Goal: Book appointment/travel/reservation

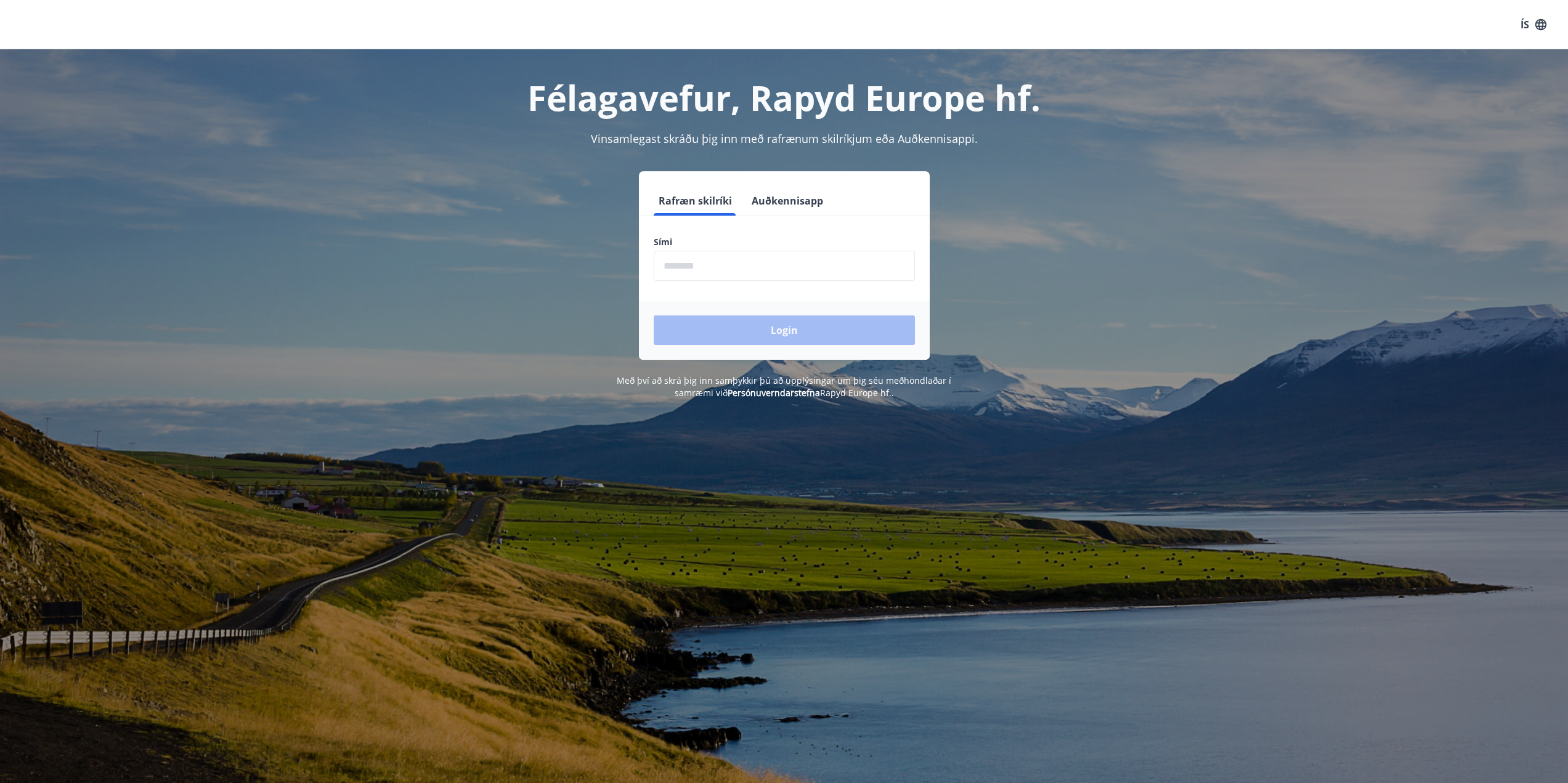
click at [723, 257] on input "phone" at bounding box center [784, 266] width 261 height 30
type input "********"
click at [795, 332] on button "Login" at bounding box center [784, 330] width 261 height 29
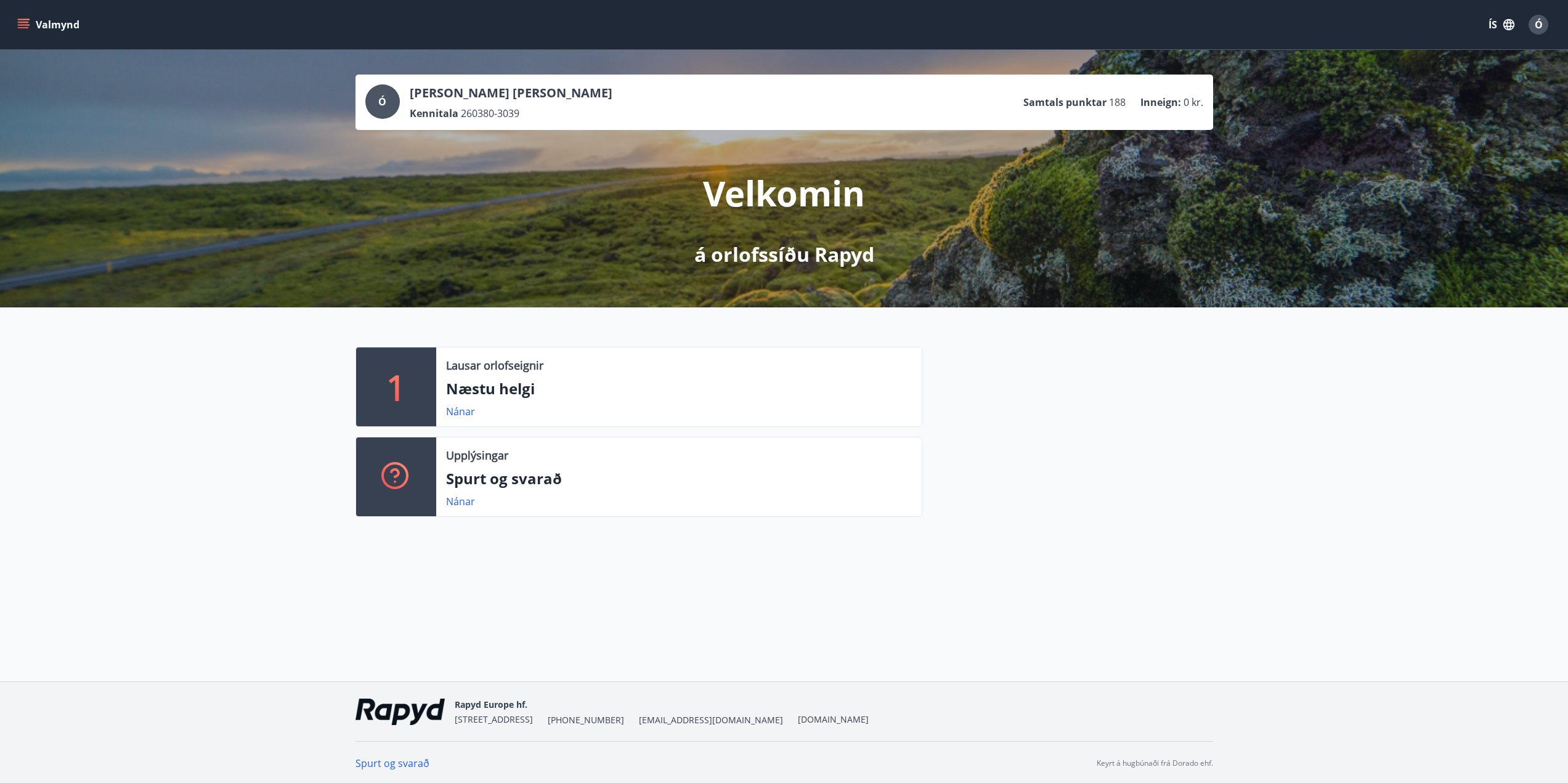
click at [1232, 400] on div "1 Lausar orlofseignir Næstu helgi Nánar Upplýsingar Spurt og svarað Nánar" at bounding box center [784, 427] width 1568 height 239
click at [1122, 544] on div "1 Lausar orlofseignir Næstu helgi Nánar Upplýsingar Spurt og svarað Nánar" at bounding box center [784, 427] width 1568 height 239
drag, startPoint x: 1173, startPoint y: 518, endPoint x: 655, endPoint y: 360, distance: 541.6
click at [1157, 508] on div at bounding box center [1068, 437] width 291 height 180
drag, startPoint x: 6, startPoint y: 22, endPoint x: 20, endPoint y: 22, distance: 14.0
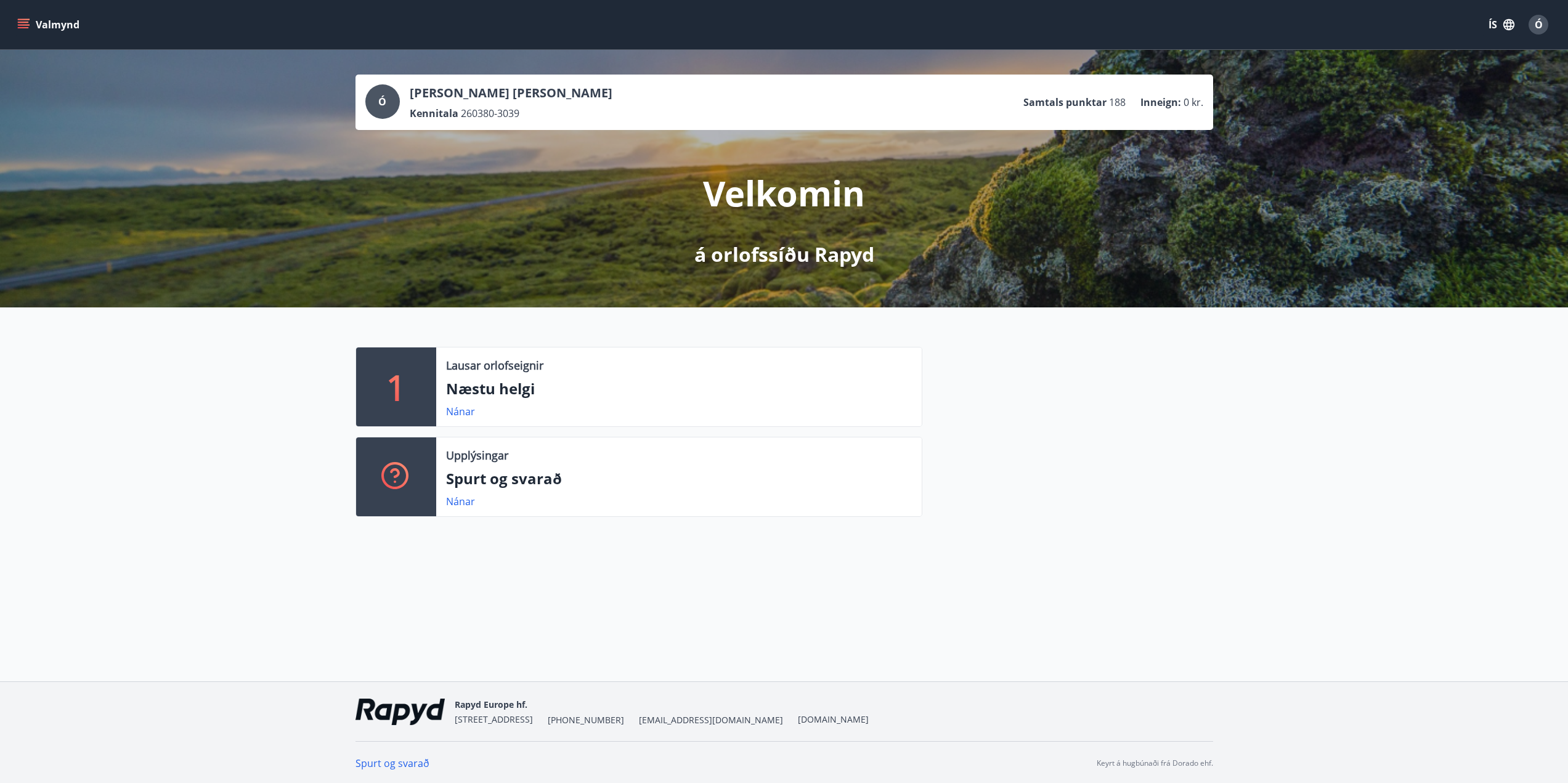
click at [8, 22] on div "Valmynd ÍS Ó" at bounding box center [784, 25] width 1568 height 49
click at [24, 24] on icon "menu" at bounding box center [23, 25] width 12 height 12
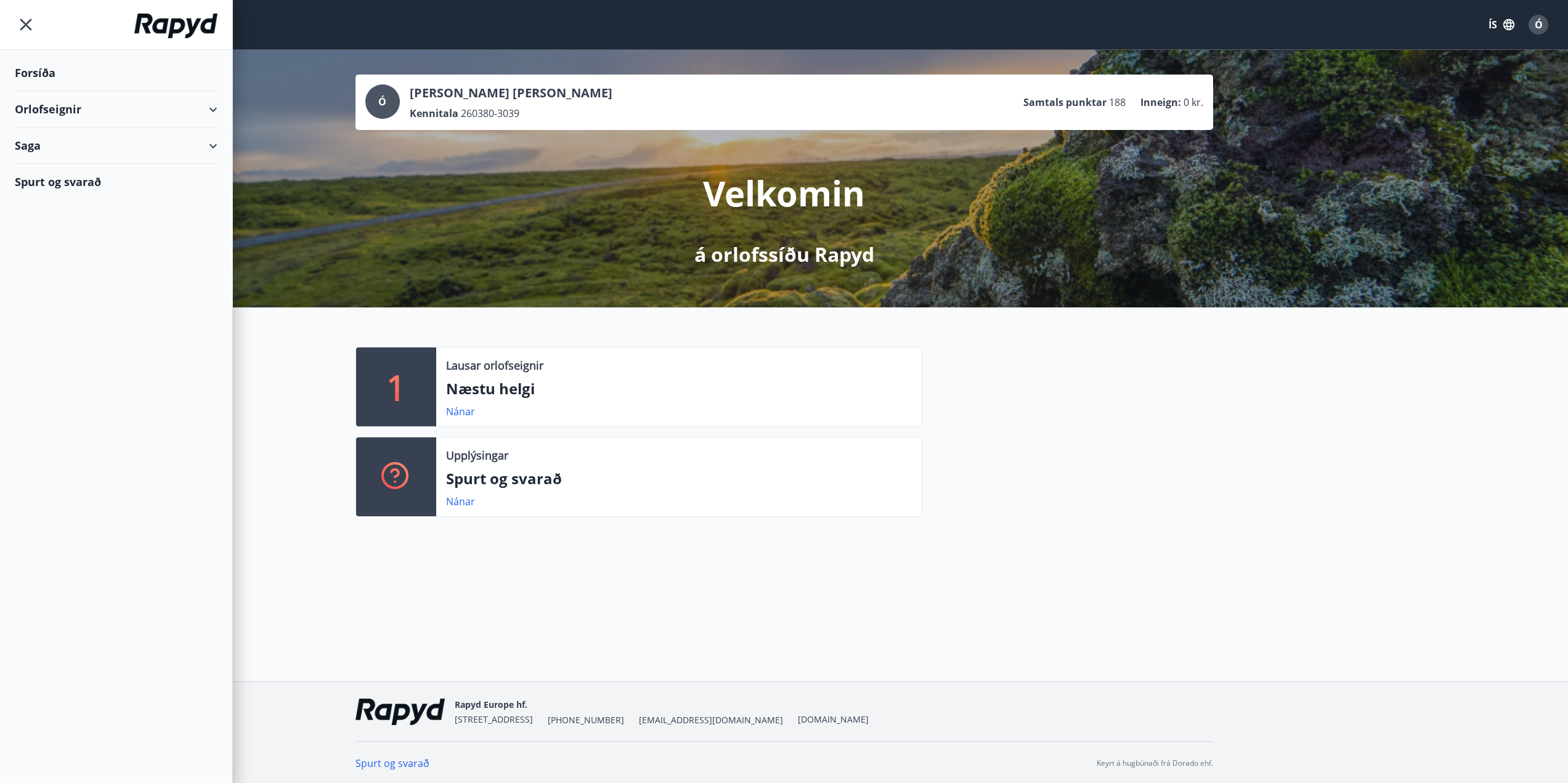
click at [210, 113] on div "Orlofseignir" at bounding box center [116, 109] width 203 height 36
click at [29, 238] on div "Spurt og svarað" at bounding box center [116, 233] width 203 height 35
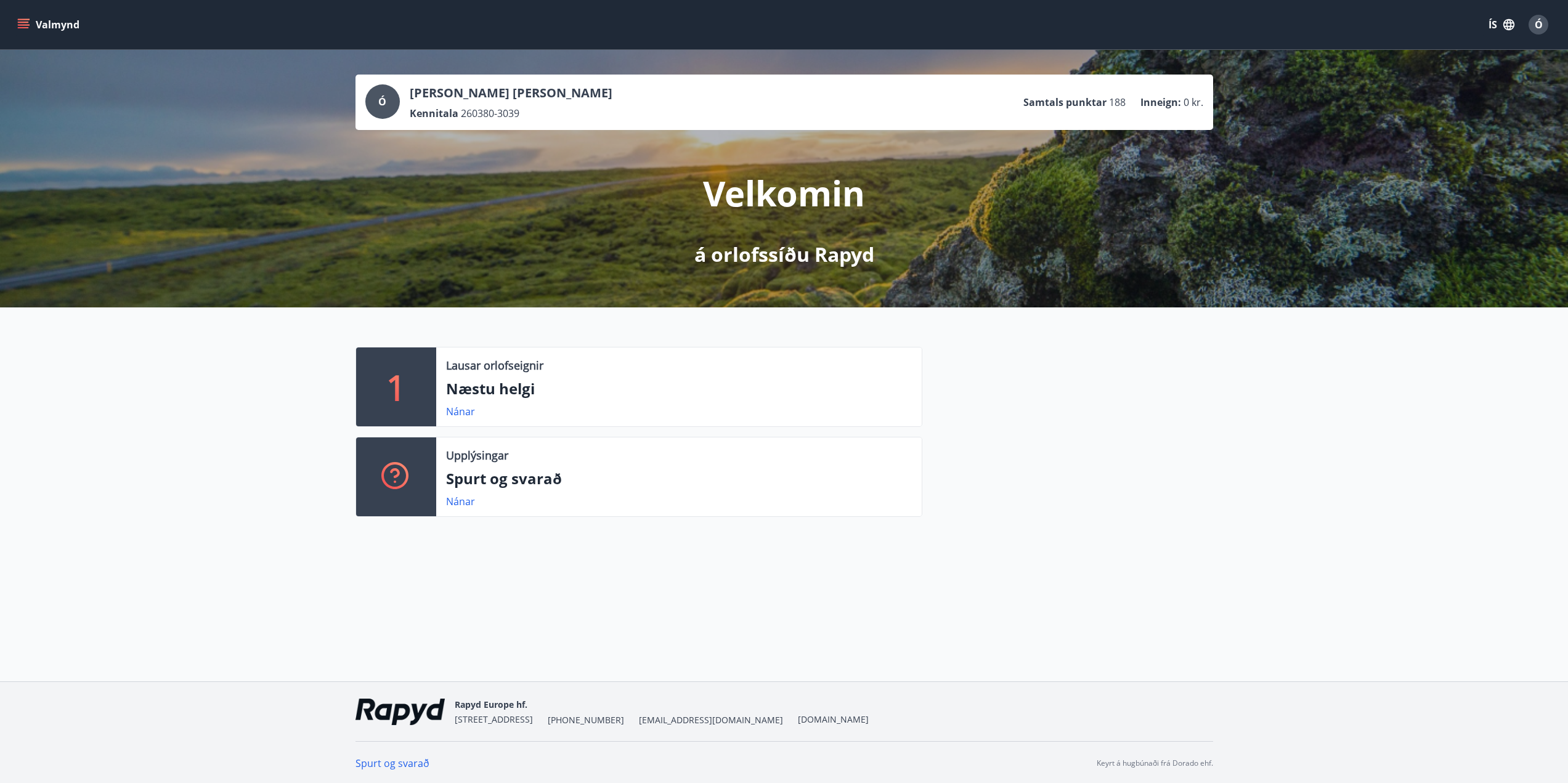
click at [1293, 489] on div "1 Lausar orlofseignir Næstu helgi Nánar Upplýsingar Spurt og svarað Nánar" at bounding box center [784, 427] width 1568 height 239
click at [459, 412] on link "Nánar" at bounding box center [461, 412] width 29 height 14
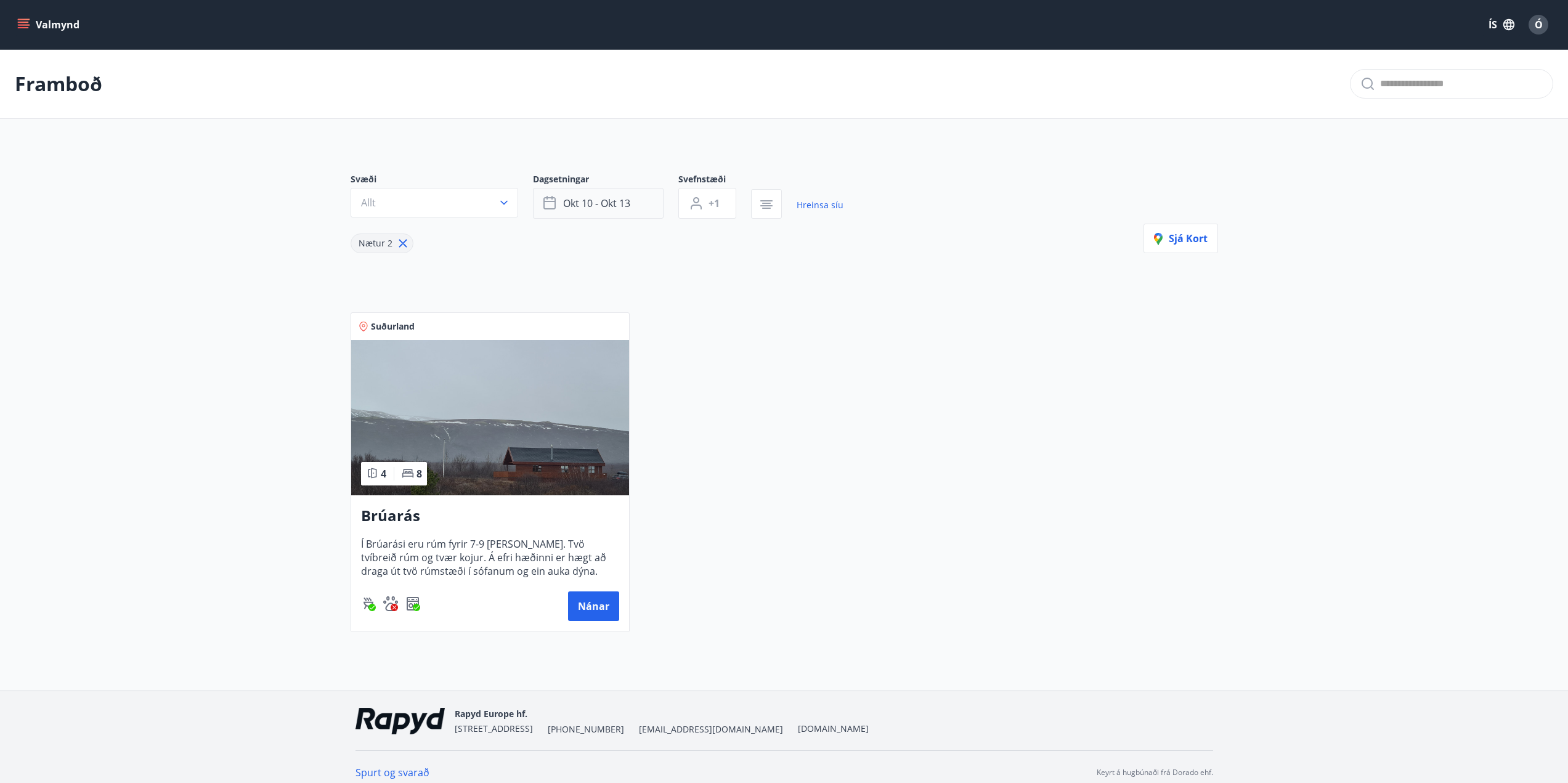
click at [575, 202] on span "okt 10 - okt 13" at bounding box center [597, 203] width 67 height 14
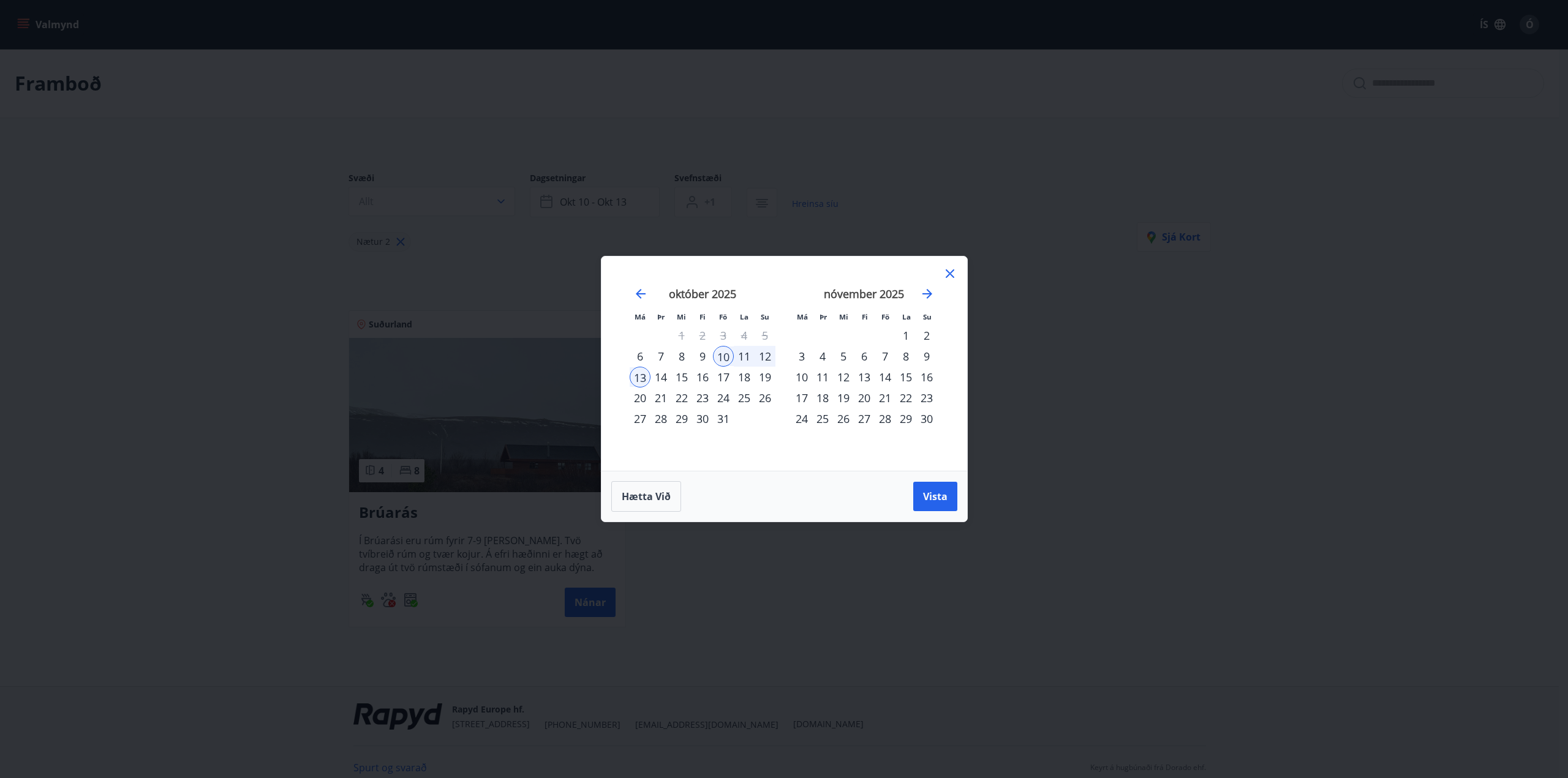
click at [721, 377] on div "17" at bounding box center [723, 377] width 21 height 21
click at [700, 395] on div "23" at bounding box center [702, 397] width 21 height 21
click at [702, 378] on div "16" at bounding box center [702, 377] width 21 height 21
click at [685, 374] on div "15" at bounding box center [681, 377] width 21 height 21
click at [683, 402] on div "22" at bounding box center [681, 397] width 21 height 21
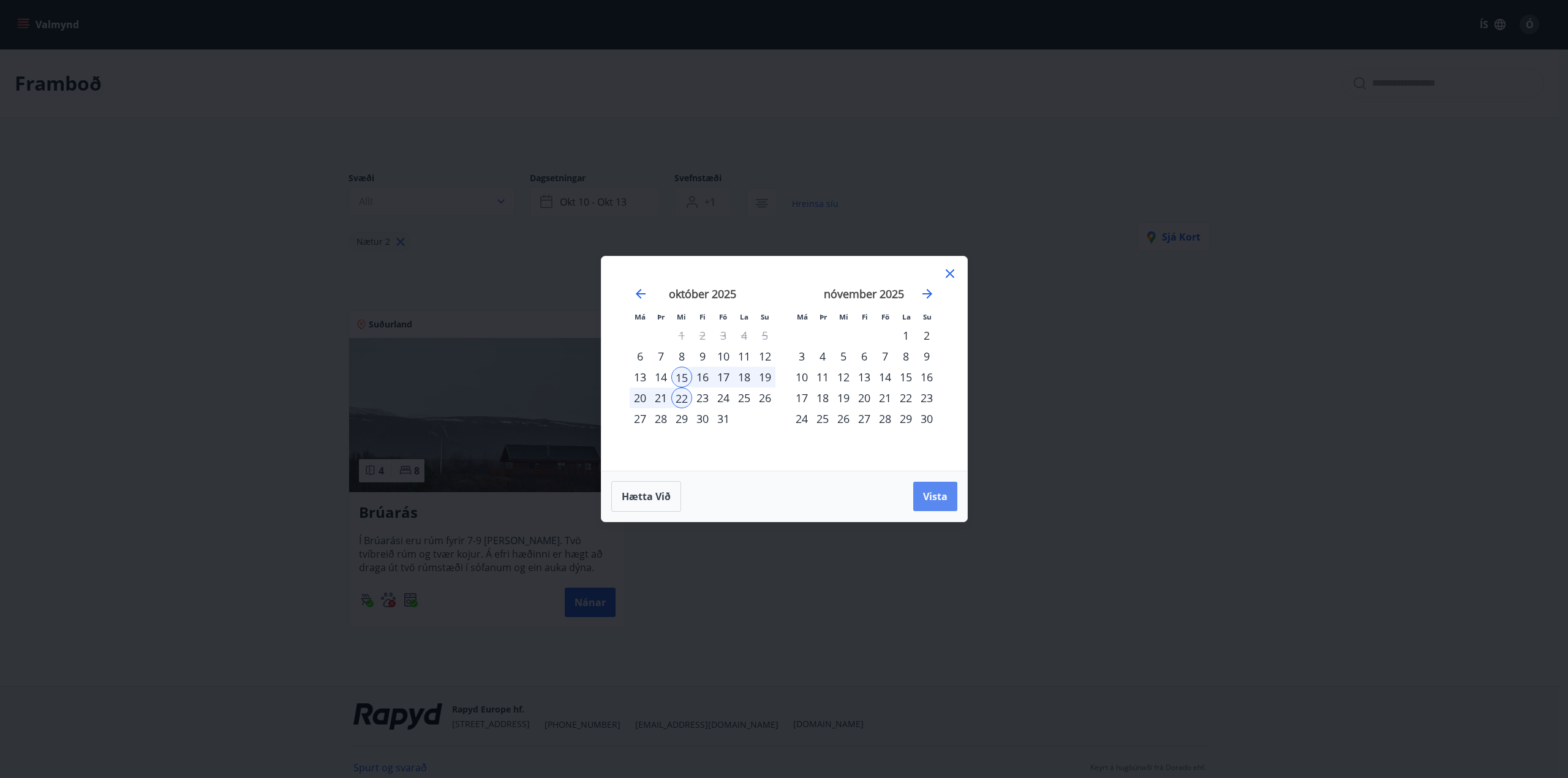
click at [936, 495] on span "Vista" at bounding box center [935, 497] width 24 height 14
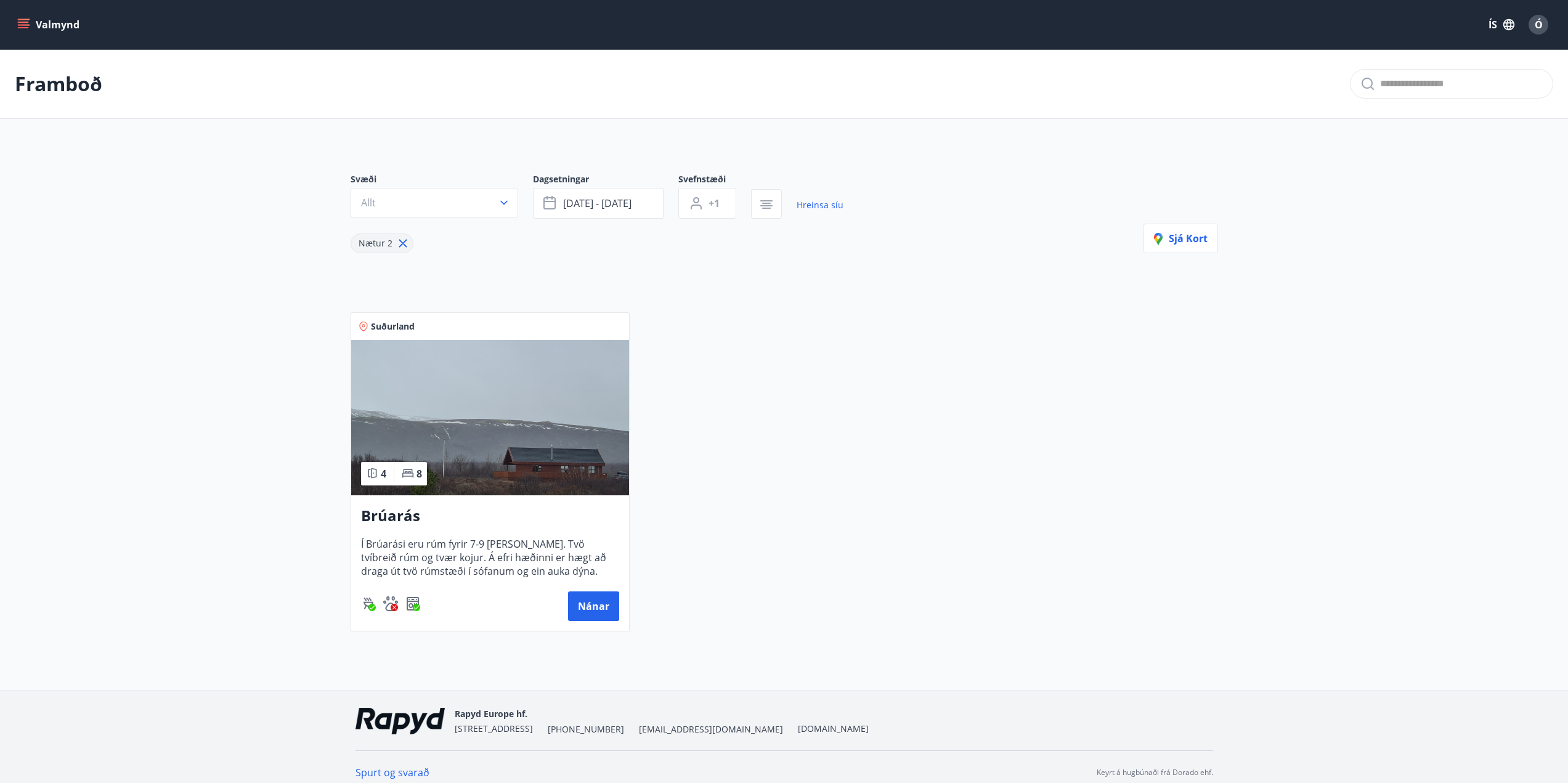
click at [806, 255] on div "Svæði Allt Dagsetningar [DATE] - [DATE] Svefnstæði +1 Hreinsa síu Nætur 2 Sjá k…" at bounding box center [784, 392] width 887 height 498
click at [1032, 397] on div "Suðurland 4 8 Brúarás Í Brúarási eru rúm fyrir 7-9 [PERSON_NAME]. Tvö tvíbreið …" at bounding box center [777, 464] width 883 height 334
click at [390, 515] on h3 "Brúarás" at bounding box center [490, 516] width 258 height 22
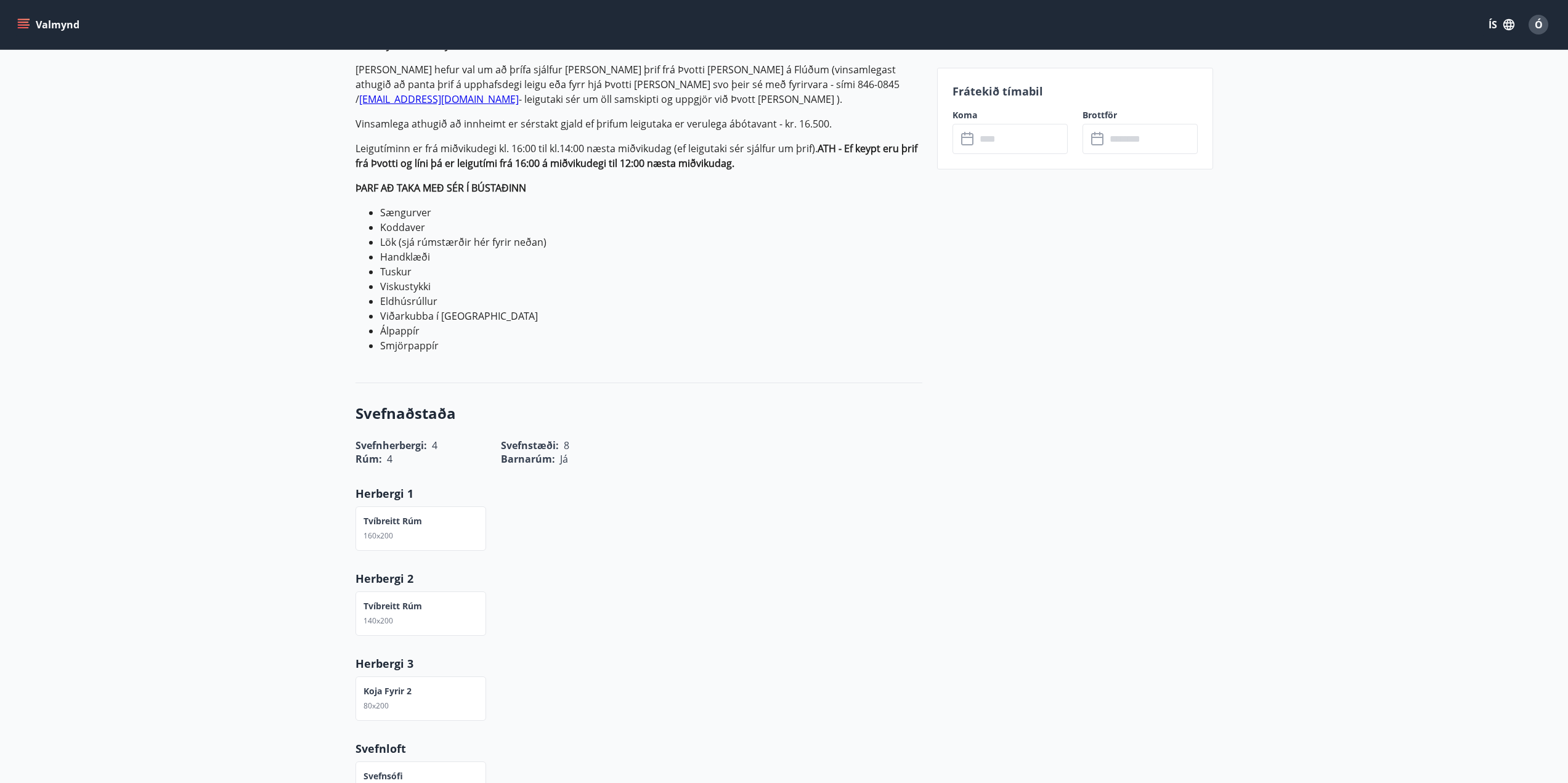
scroll to position [302, 0]
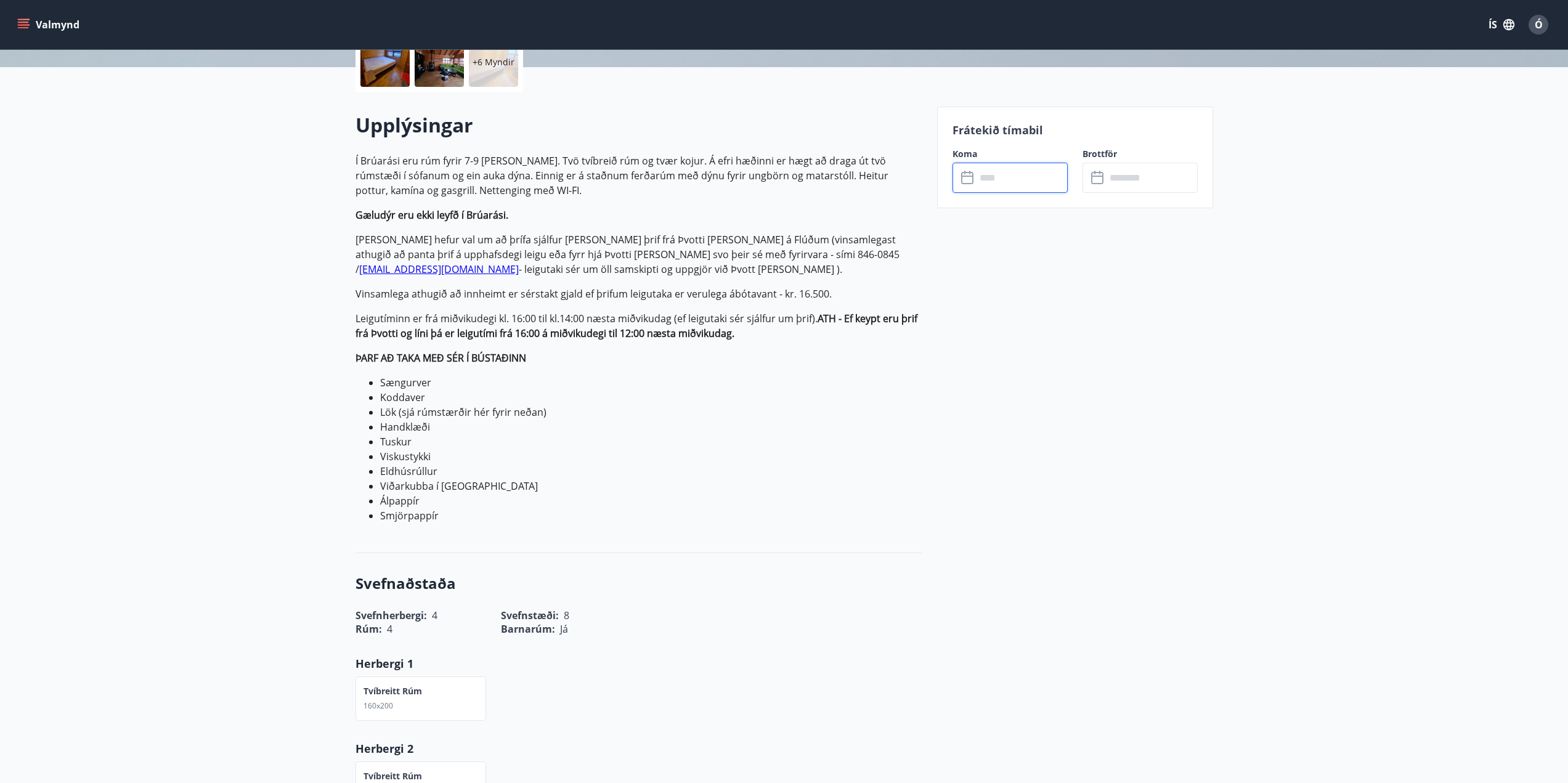
click at [1023, 175] on input "text" at bounding box center [1022, 177] width 92 height 30
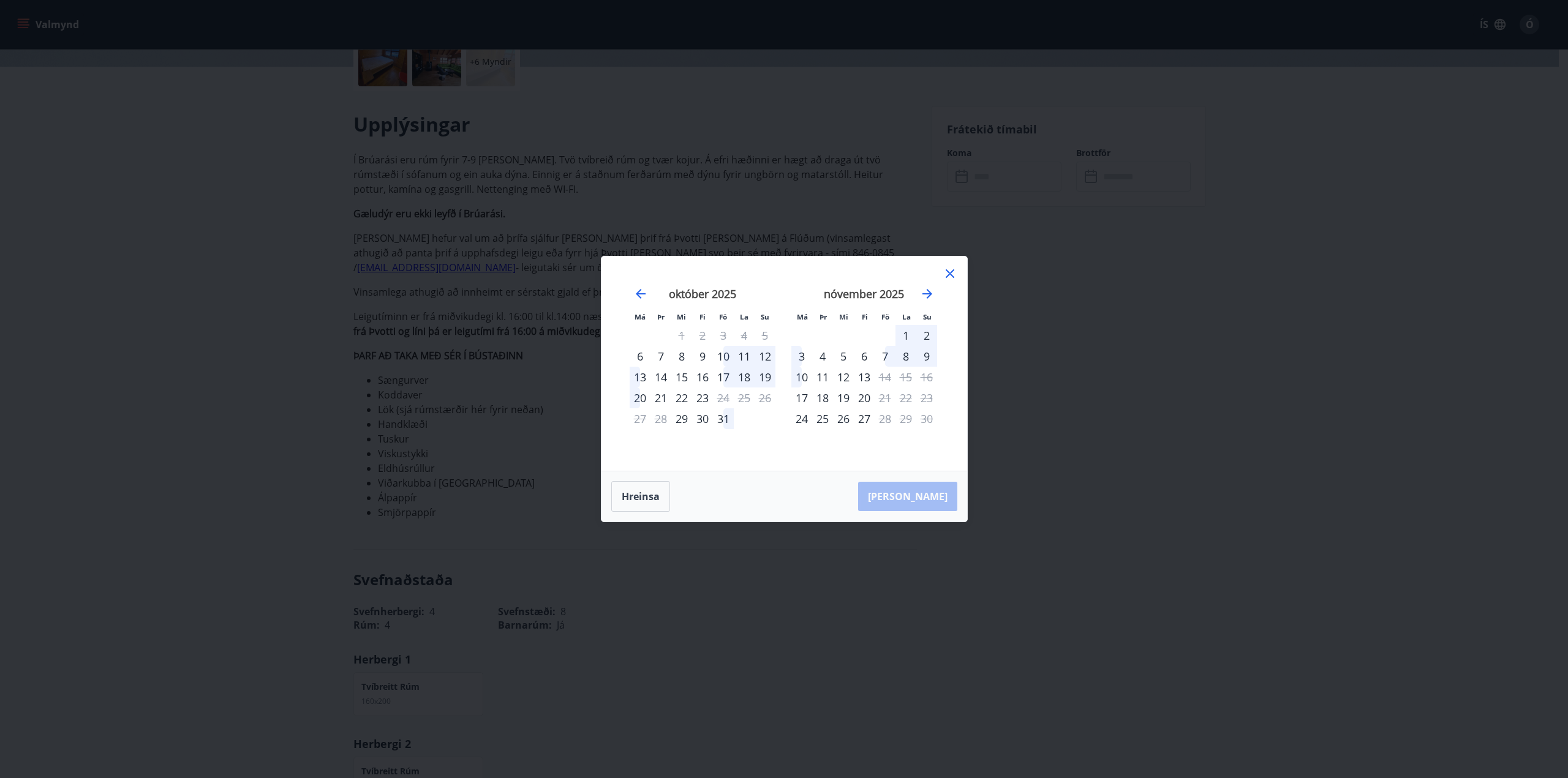
click at [743, 377] on div "18" at bounding box center [744, 377] width 21 height 21
click at [639, 400] on div "20" at bounding box center [640, 397] width 21 height 21
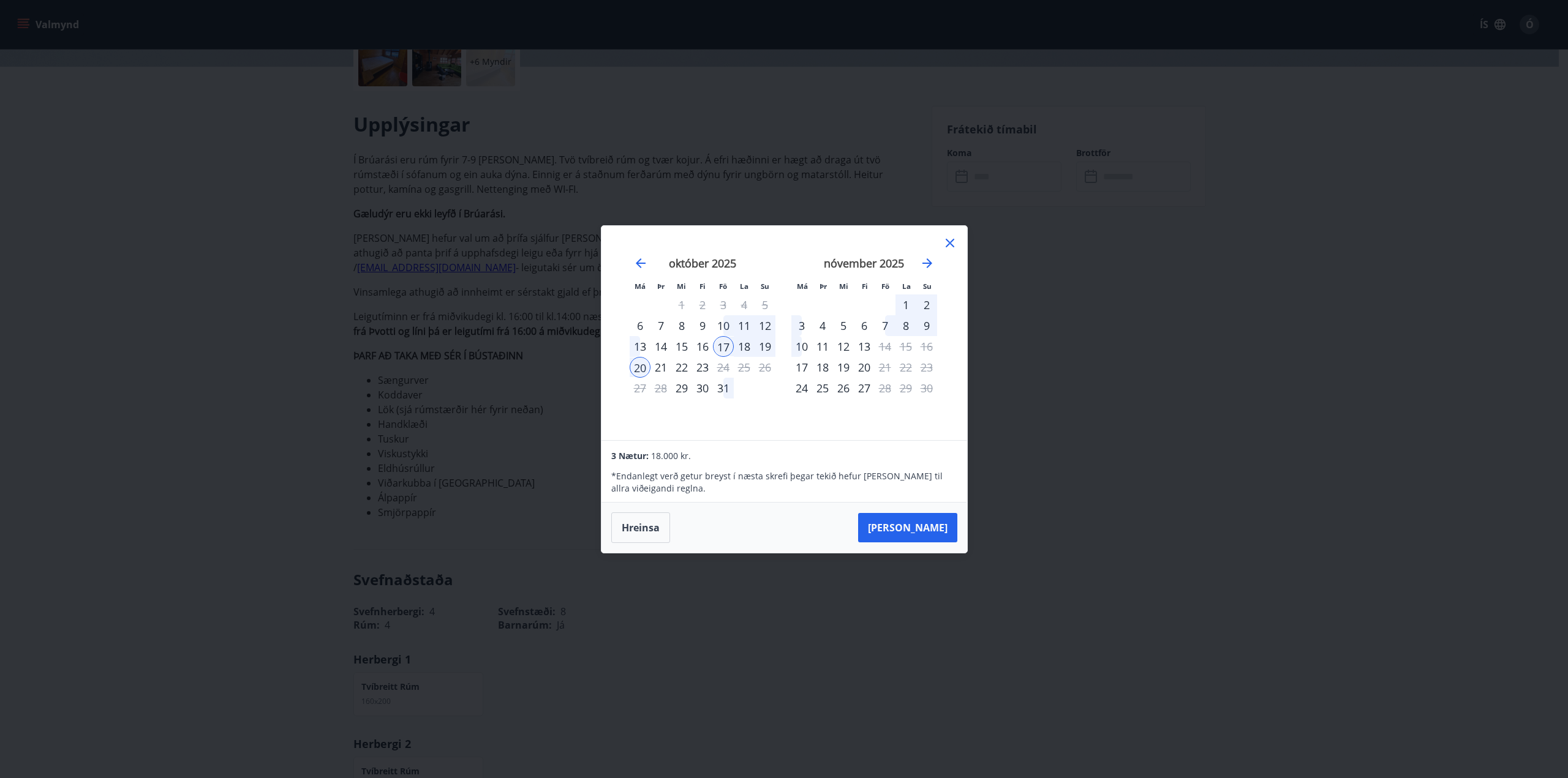
click at [745, 343] on div "18" at bounding box center [744, 347] width 21 height 21
click at [682, 349] on div "15" at bounding box center [681, 347] width 21 height 21
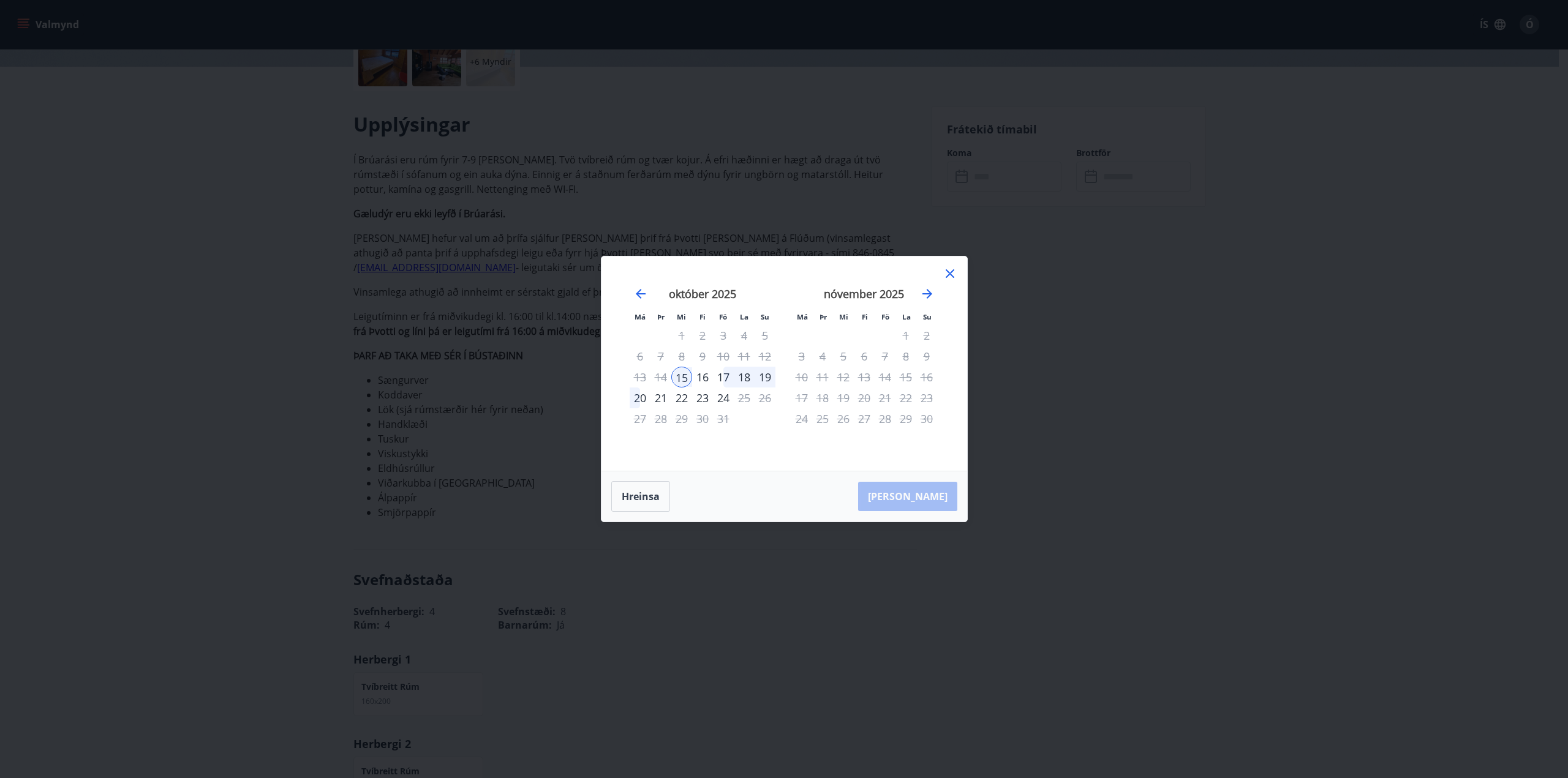
click at [735, 379] on div "18" at bounding box center [744, 377] width 21 height 21
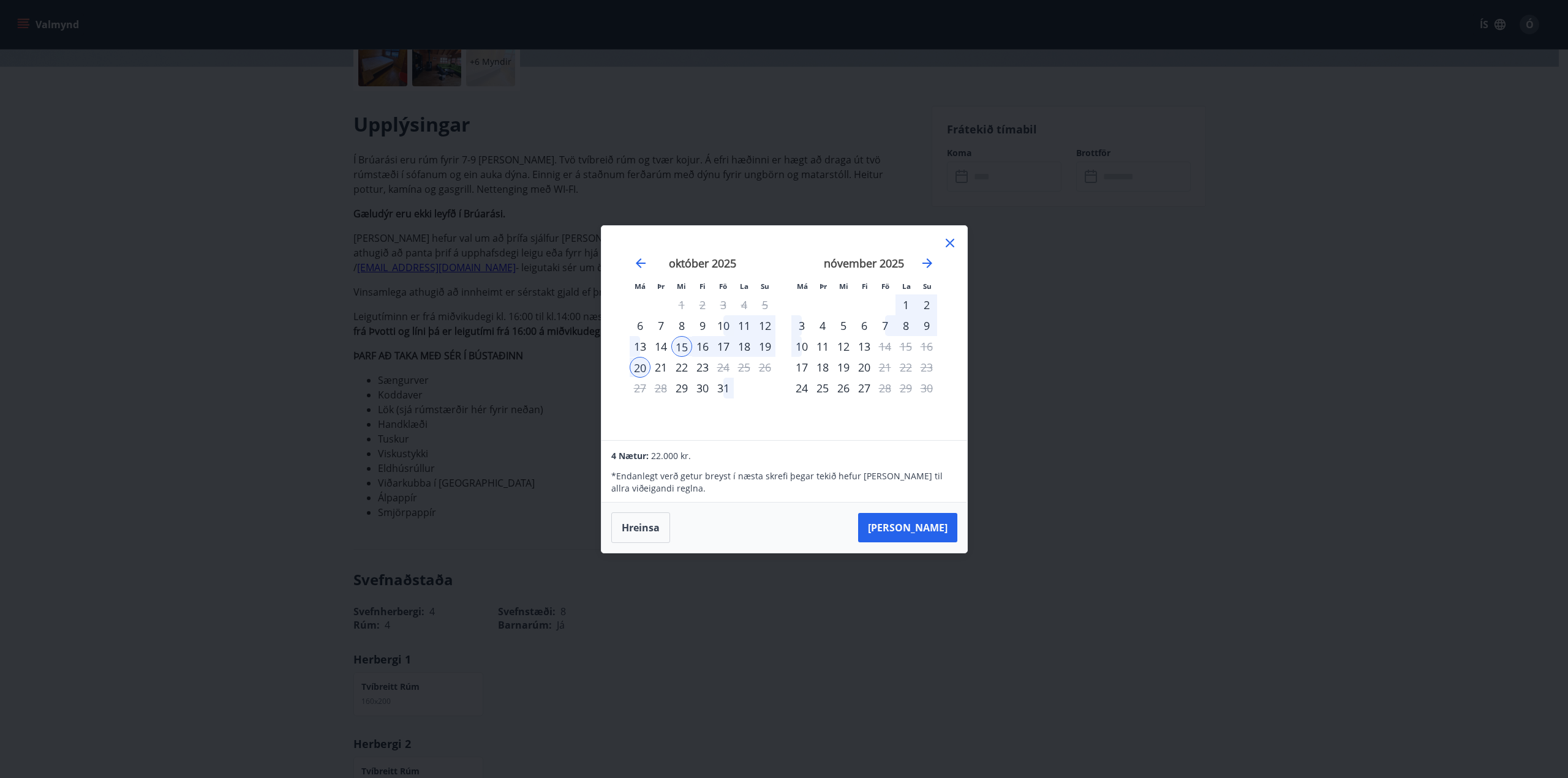
click at [645, 371] on div "20" at bounding box center [640, 367] width 21 height 21
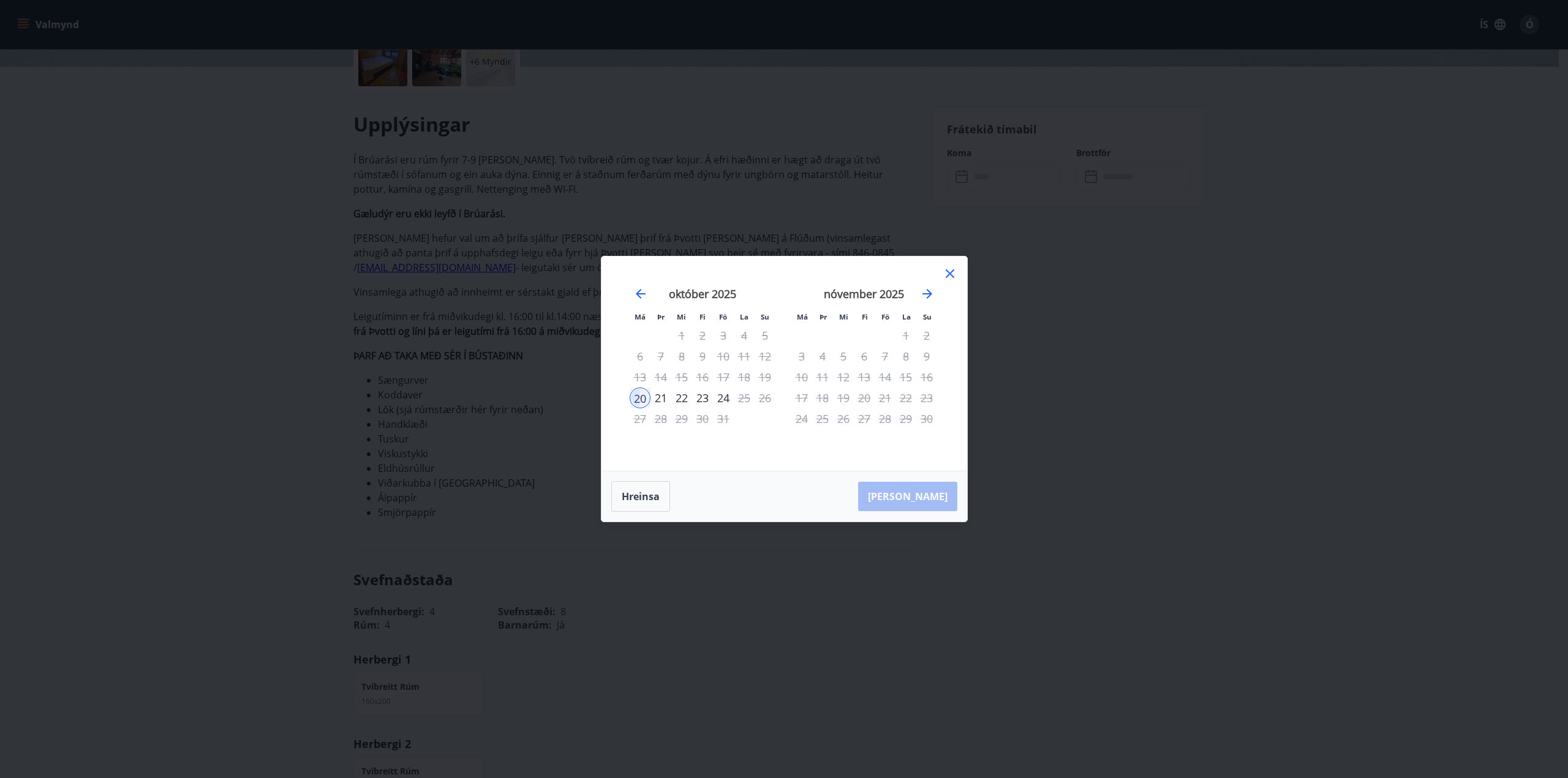
click at [726, 378] on div "17" at bounding box center [723, 377] width 21 height 21
click at [636, 491] on button "Hreinsa" at bounding box center [640, 497] width 59 height 31
click at [686, 375] on div "15" at bounding box center [681, 377] width 21 height 21
click at [683, 393] on div "22" at bounding box center [681, 397] width 21 height 21
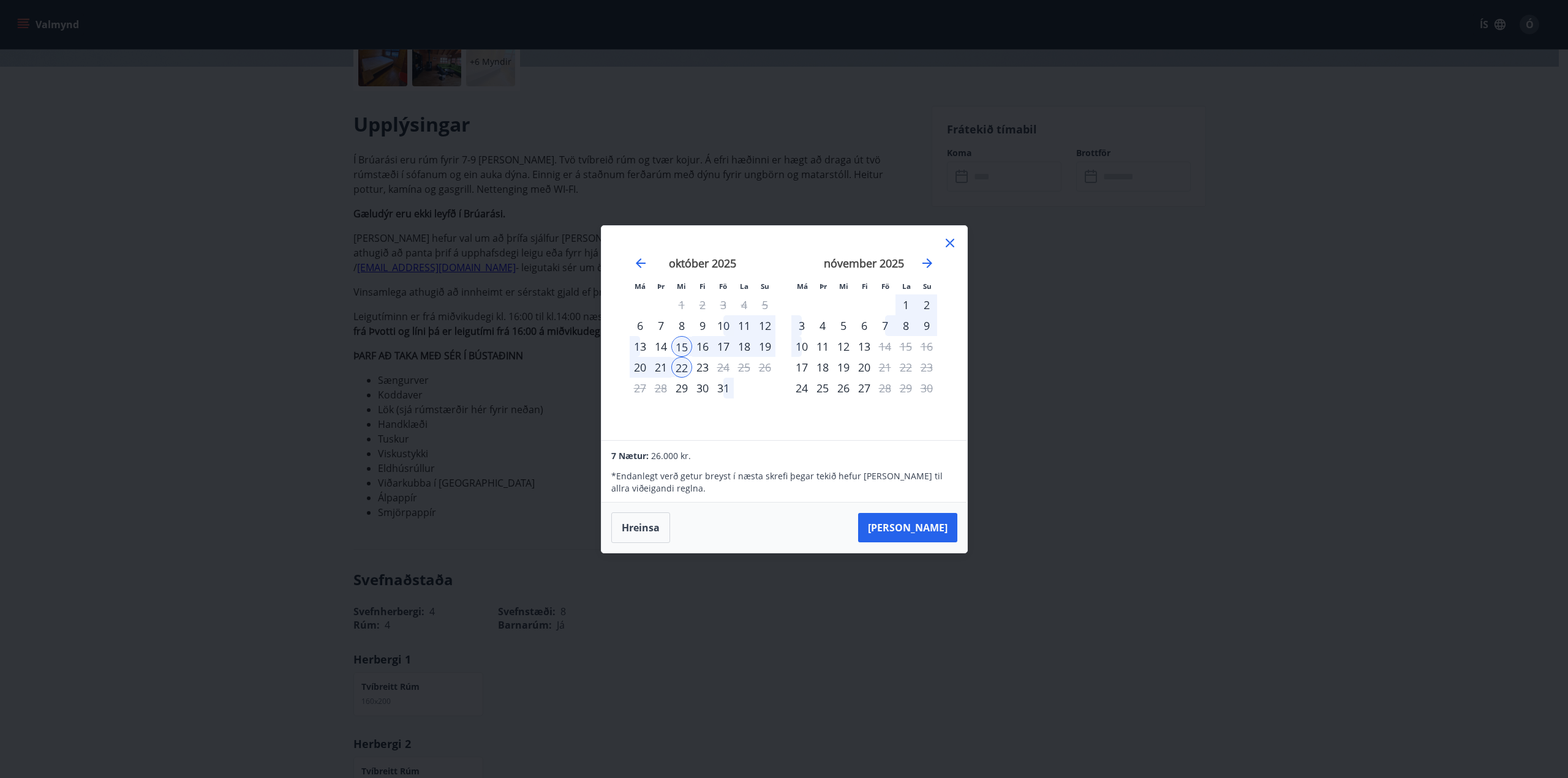
click at [958, 232] on div "Má Þr Mi Fi Fö La Su Má Þr Mi Fi Fö La Su [DATE] 1 2 3 4 5 6 7 8 9 10 11 12 13 …" at bounding box center [784, 333] width 366 height 214
click at [952, 238] on icon at bounding box center [950, 244] width 15 height 15
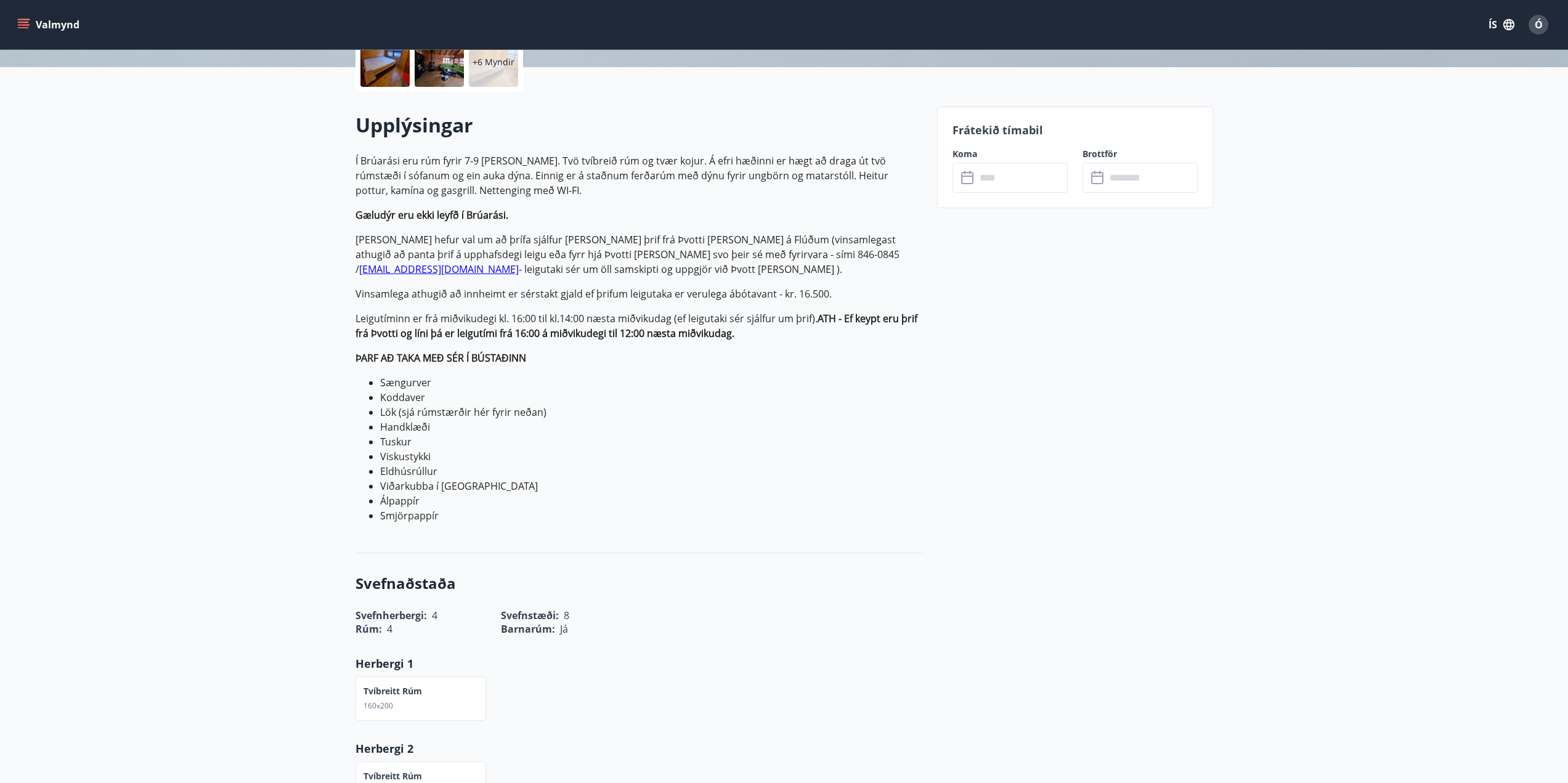
click at [491, 293] on p "Vinsamlega athugið að innheimt er sérstakt gjald ef þrifum leigutaka er veruleg…" at bounding box center [639, 294] width 567 height 15
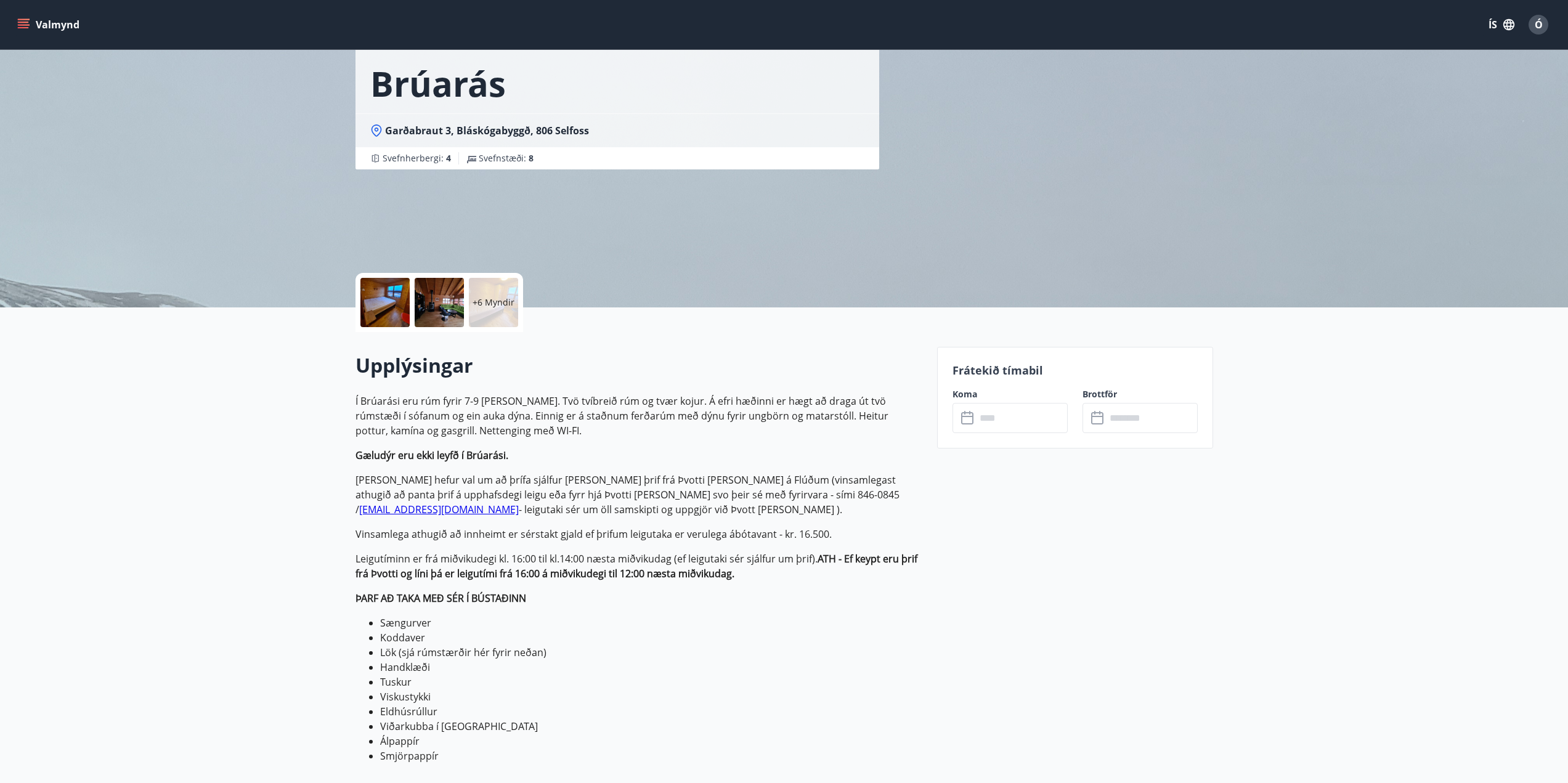
scroll to position [0, 0]
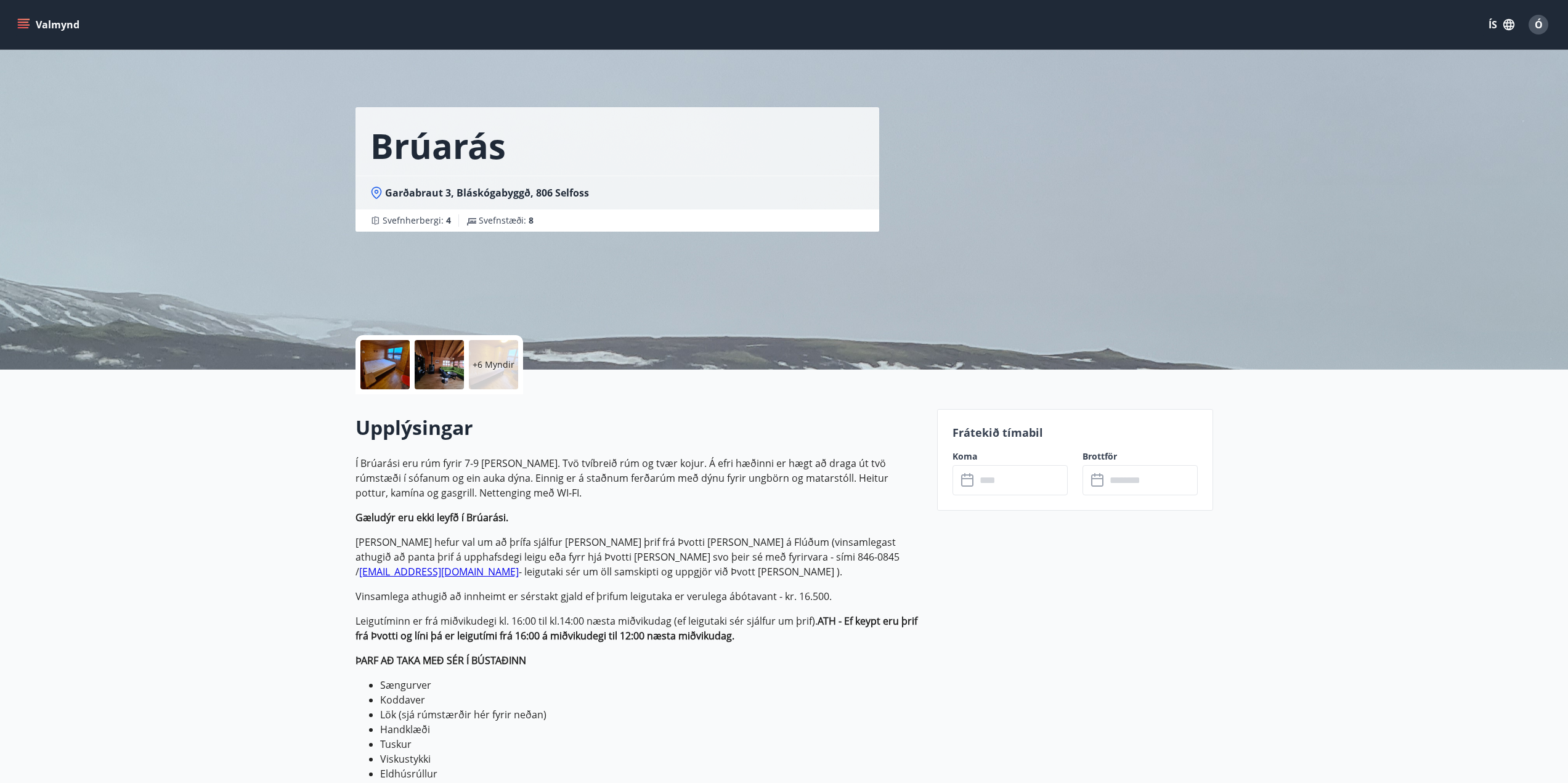
click at [29, 25] on icon "menu" at bounding box center [25, 25] width 14 height 1
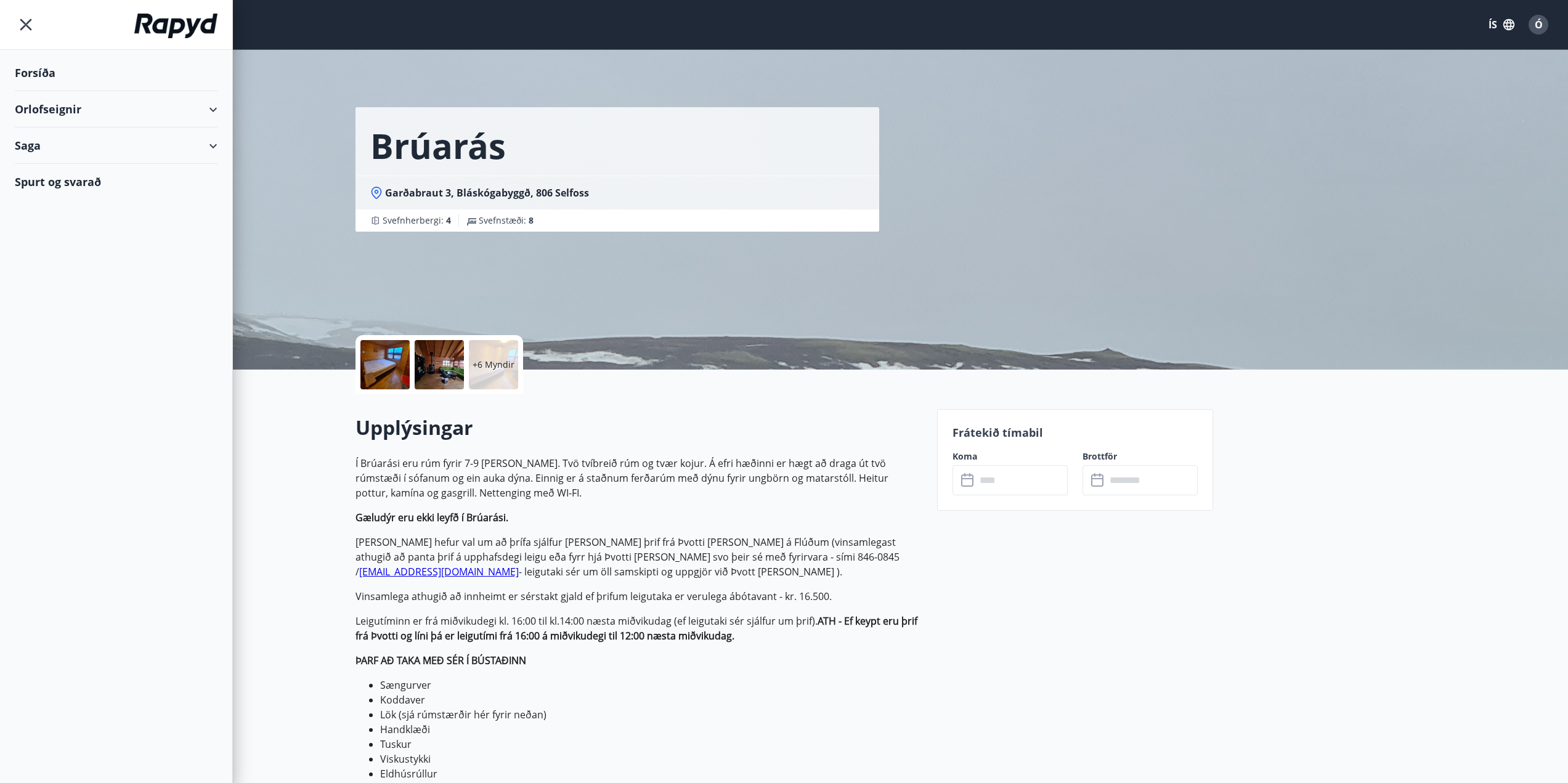
click at [42, 74] on div "Forsíða" at bounding box center [116, 72] width 203 height 36
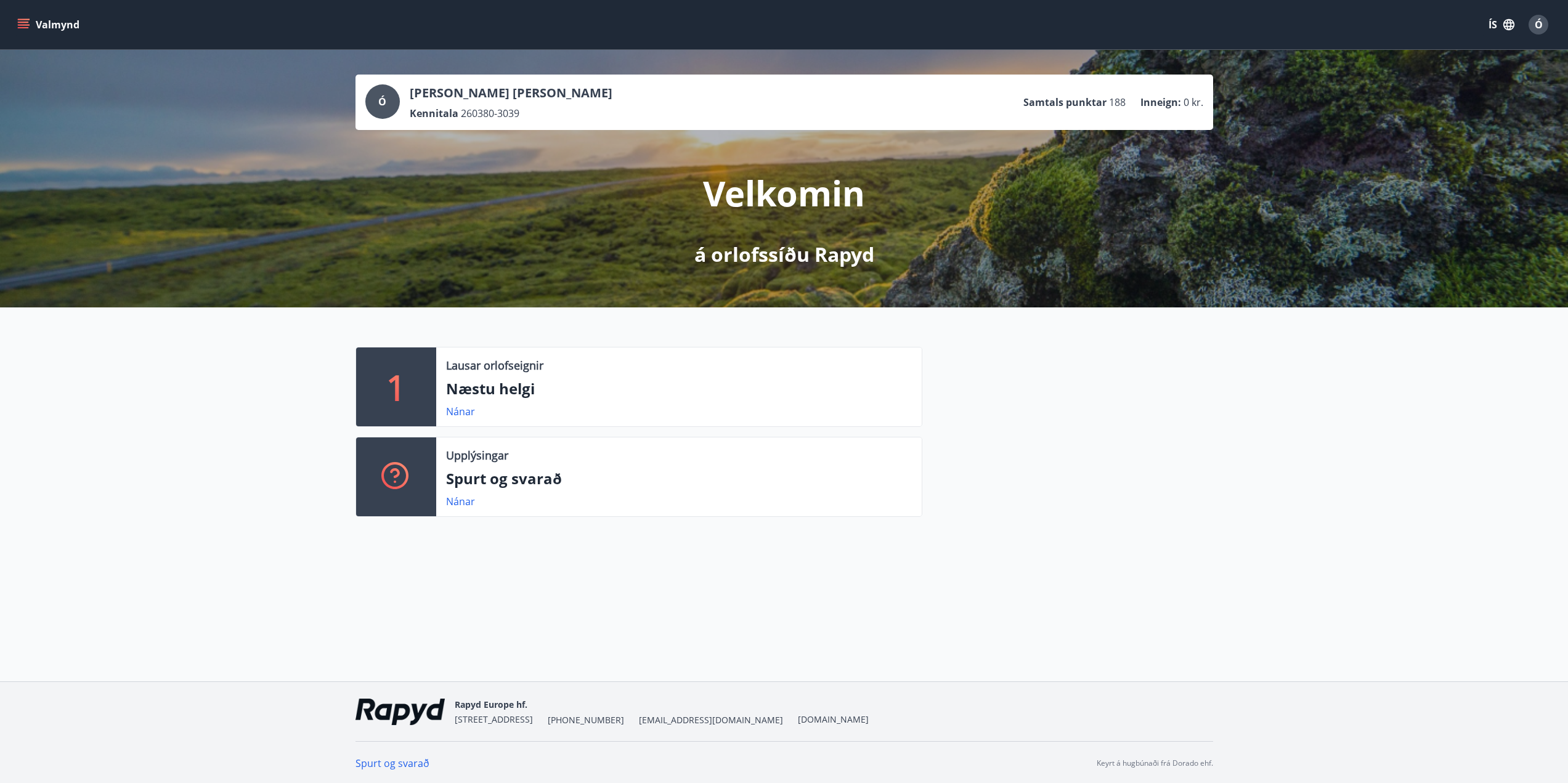
click at [25, 22] on icon "menu" at bounding box center [23, 23] width 11 height 1
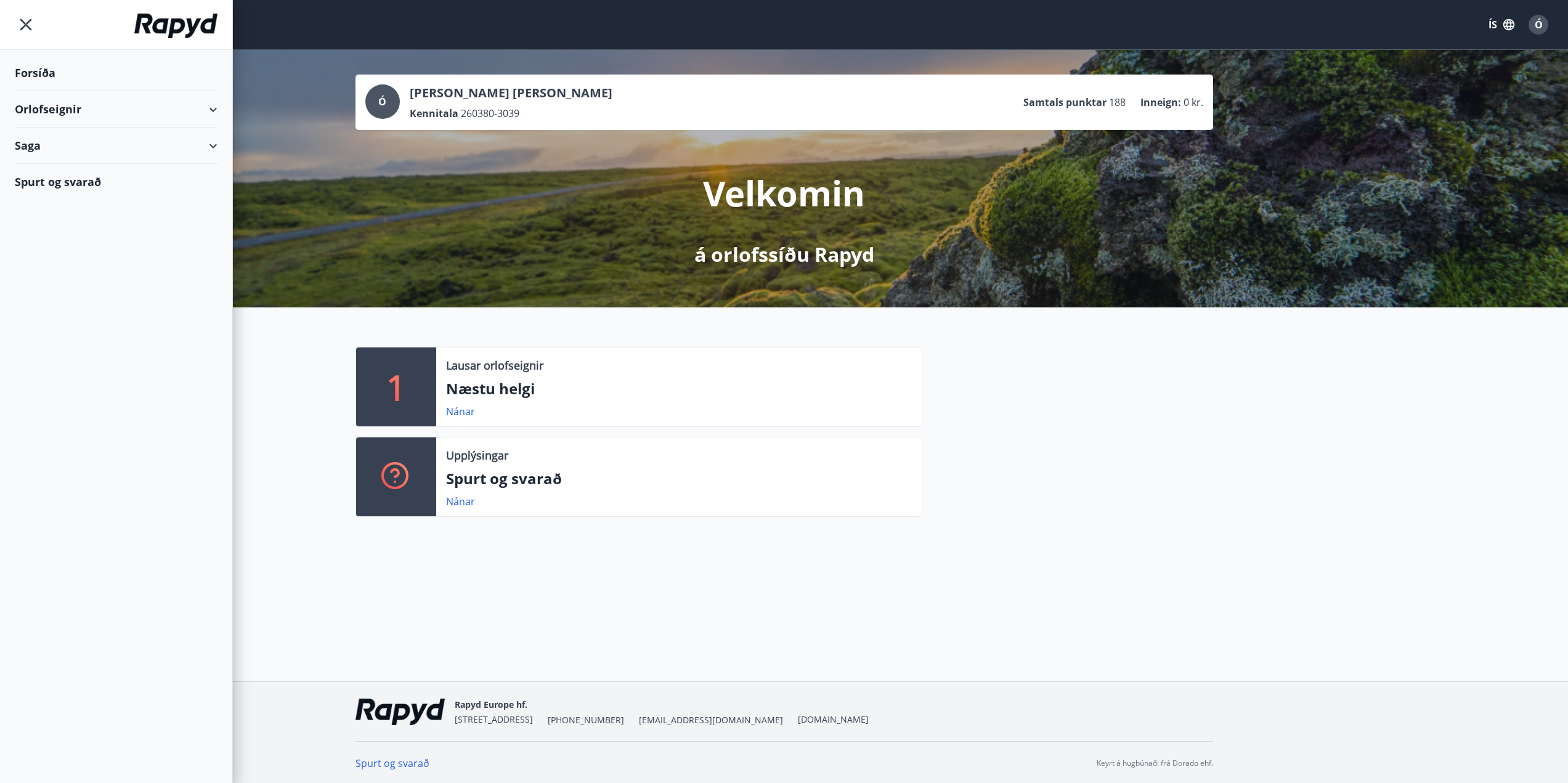
click at [214, 109] on div "Orlofseignir" at bounding box center [116, 109] width 203 height 36
click at [96, 170] on div "Bókunardagatal" at bounding box center [116, 167] width 183 height 26
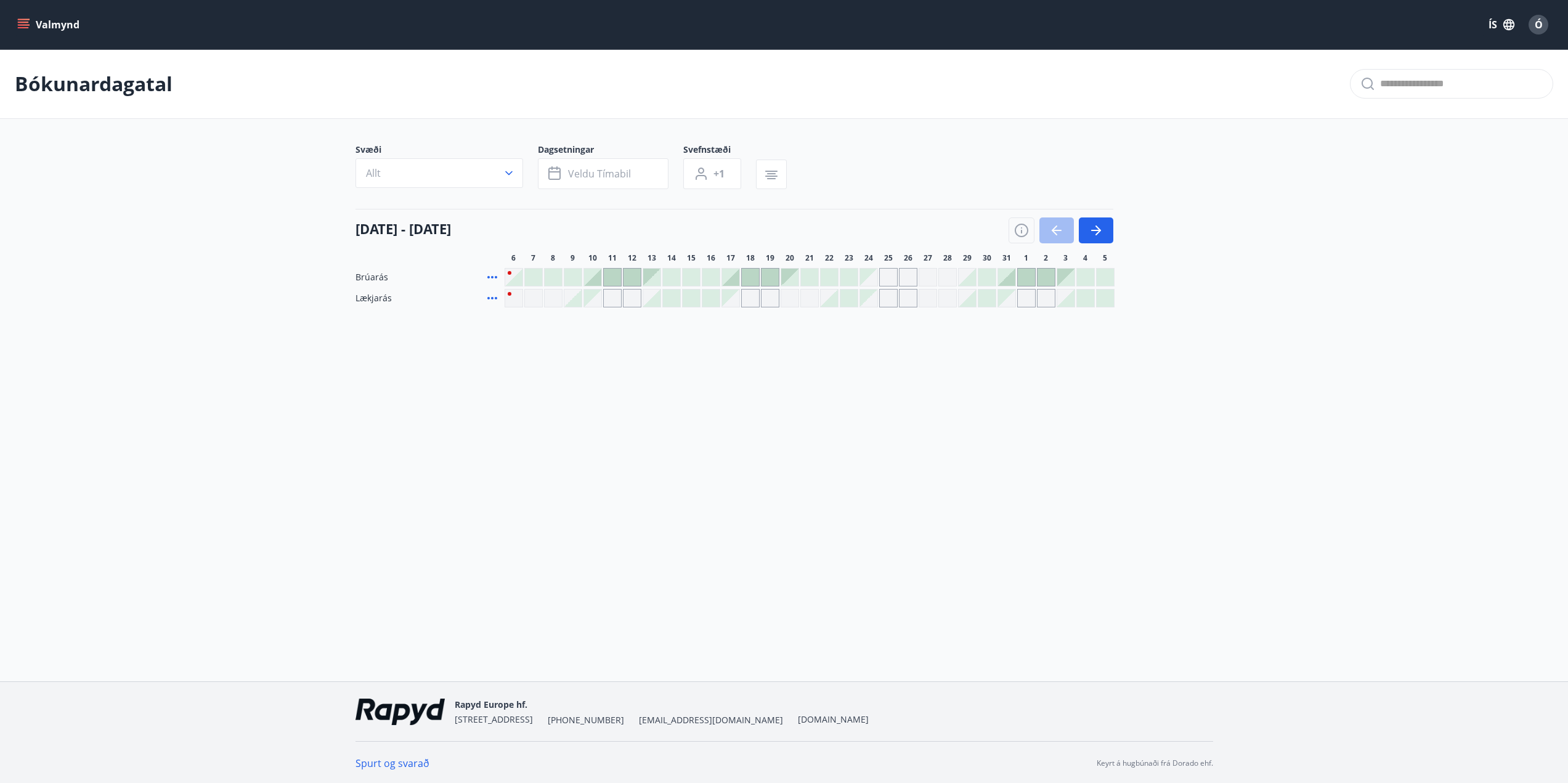
click at [694, 274] on div at bounding box center [691, 277] width 17 height 17
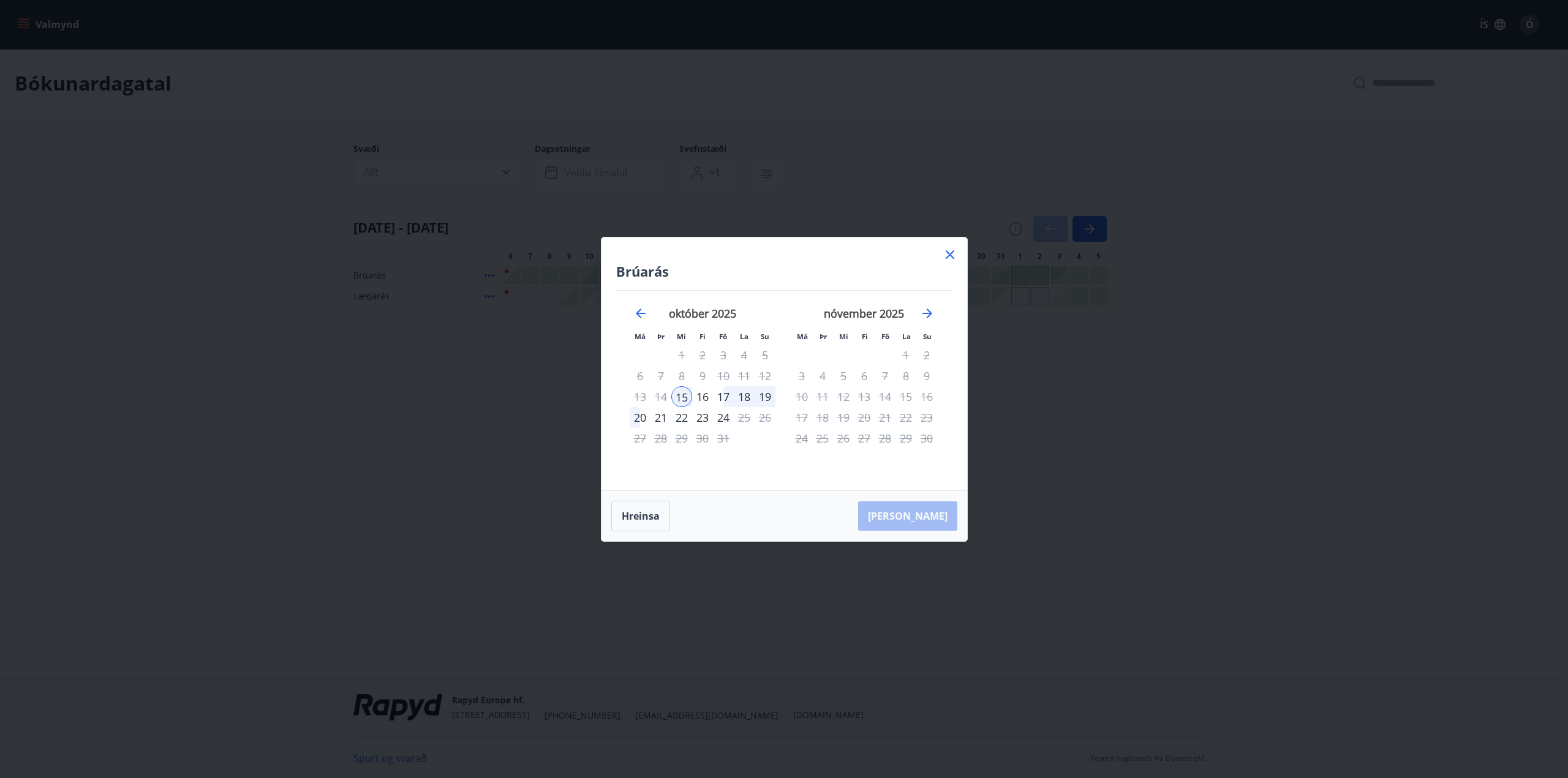
click at [641, 414] on div "20" at bounding box center [640, 417] width 21 height 21
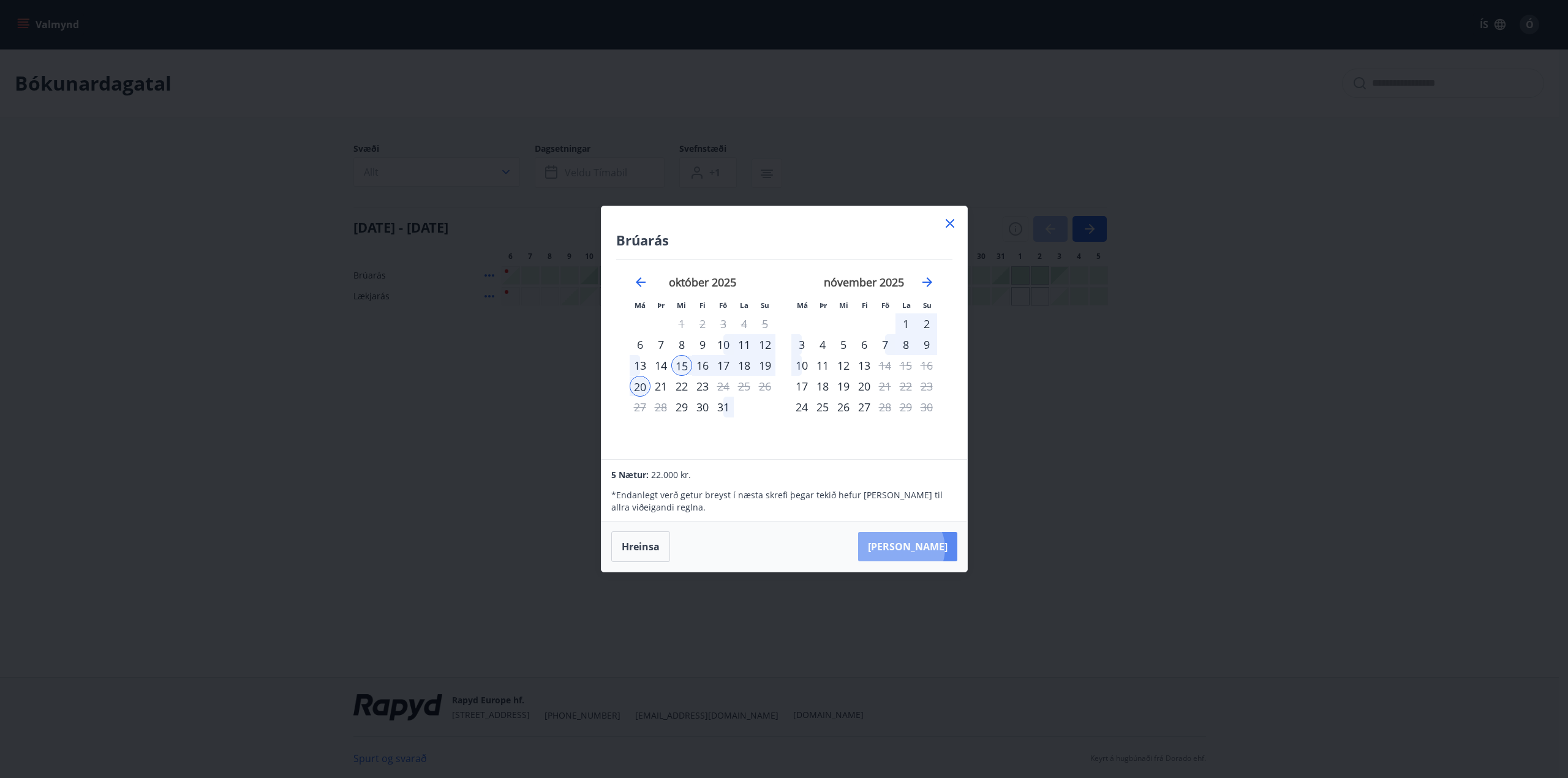
click at [938, 549] on button "[PERSON_NAME]" at bounding box center [908, 546] width 99 height 29
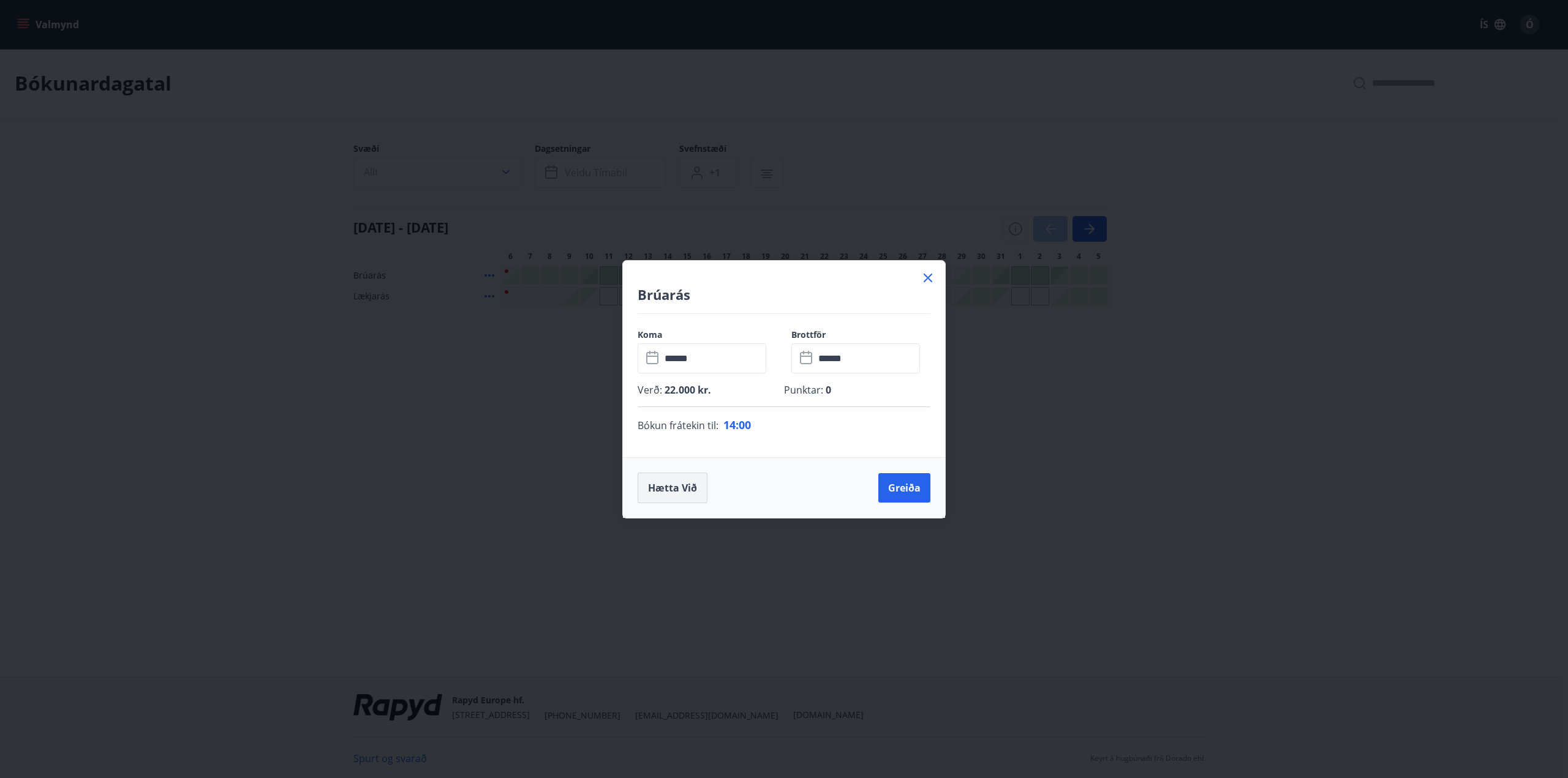
click at [670, 483] on button "Hætta við" at bounding box center [672, 488] width 70 height 31
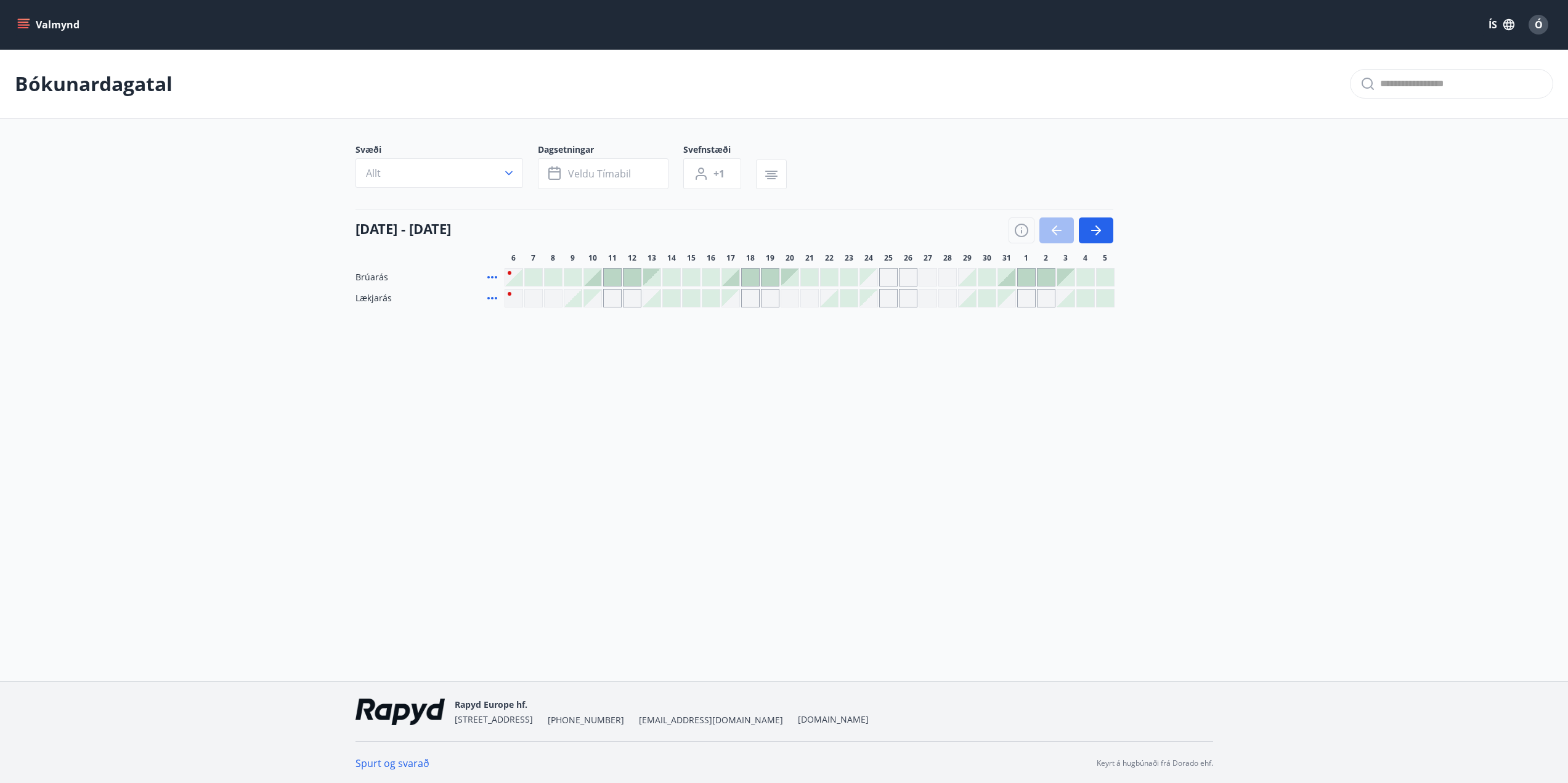
click at [850, 293] on div at bounding box center [849, 298] width 17 height 17
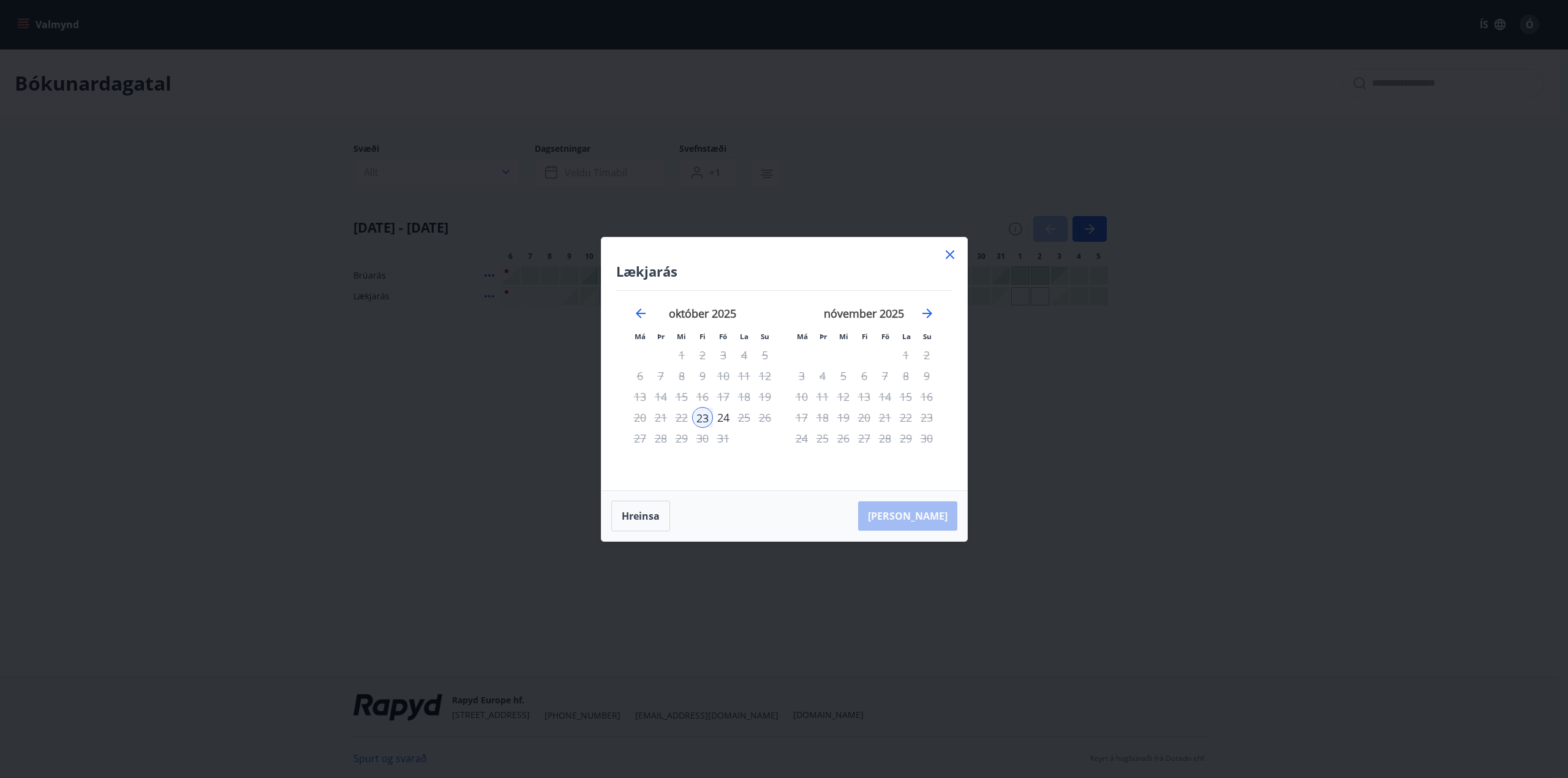
click at [949, 249] on icon at bounding box center [950, 255] width 15 height 15
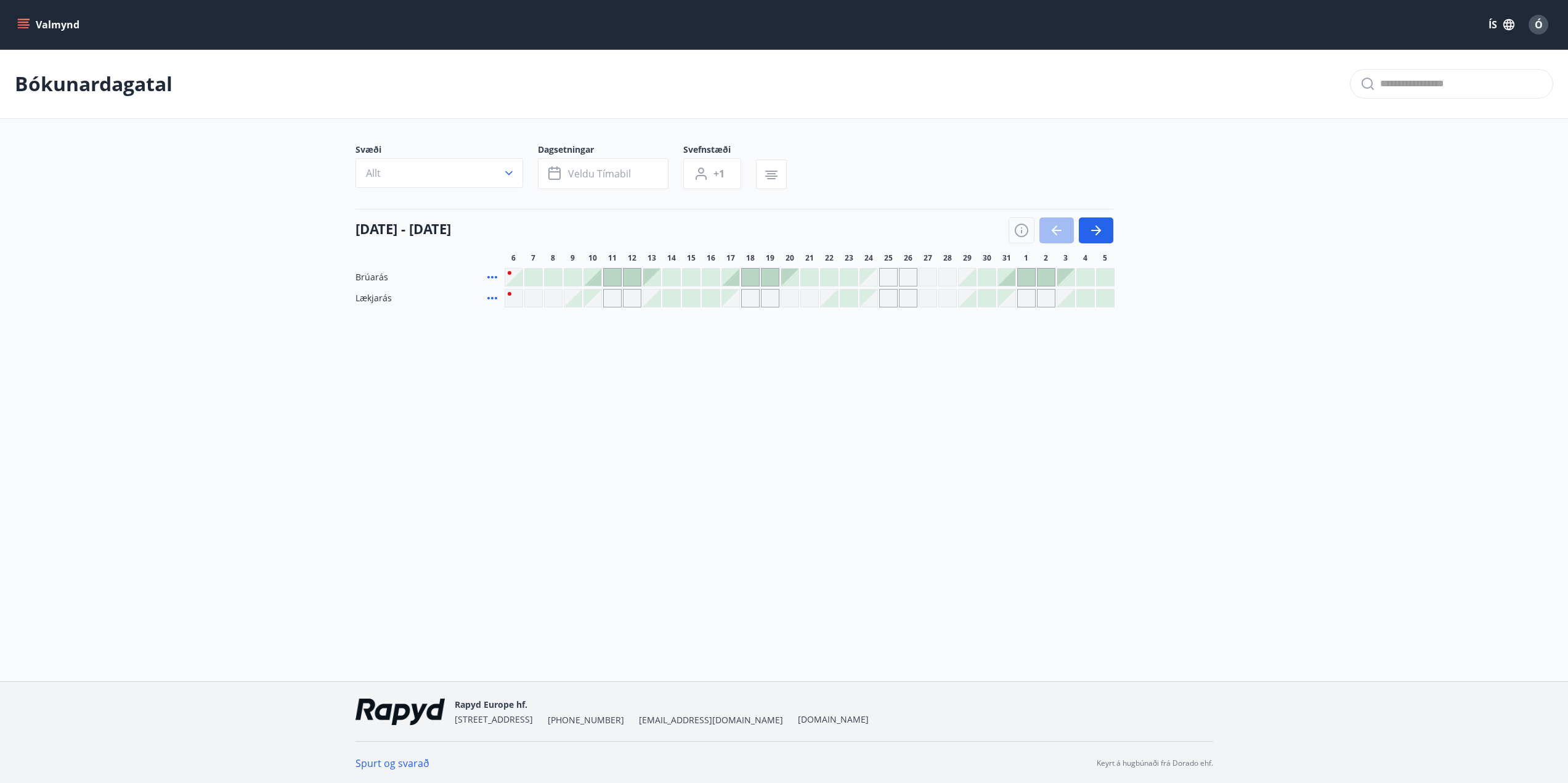
drag, startPoint x: 842, startPoint y: 276, endPoint x: 849, endPoint y: 278, distance: 7.3
click at [843, 276] on div at bounding box center [849, 277] width 17 height 17
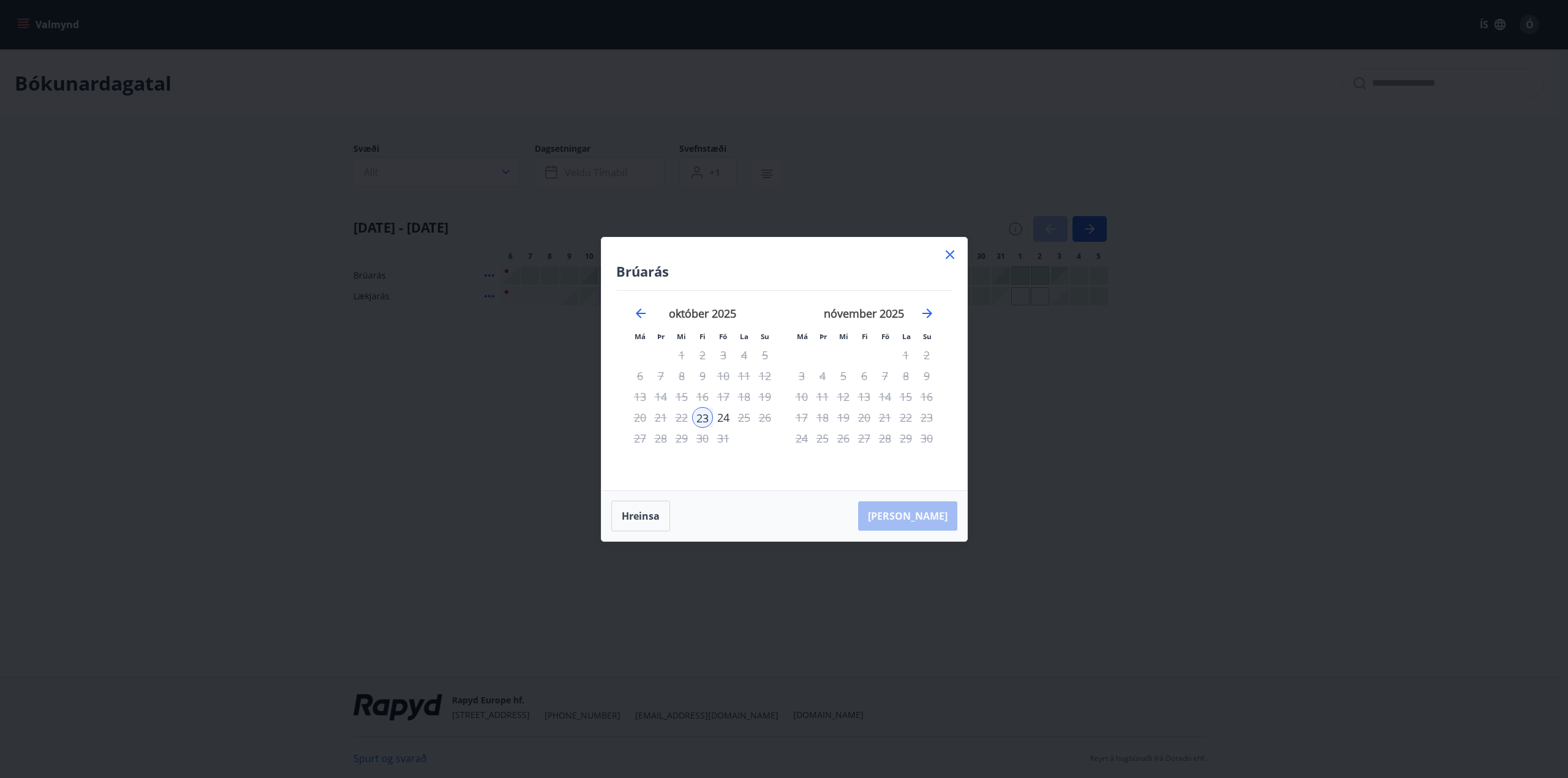
click at [954, 250] on icon at bounding box center [950, 255] width 15 height 15
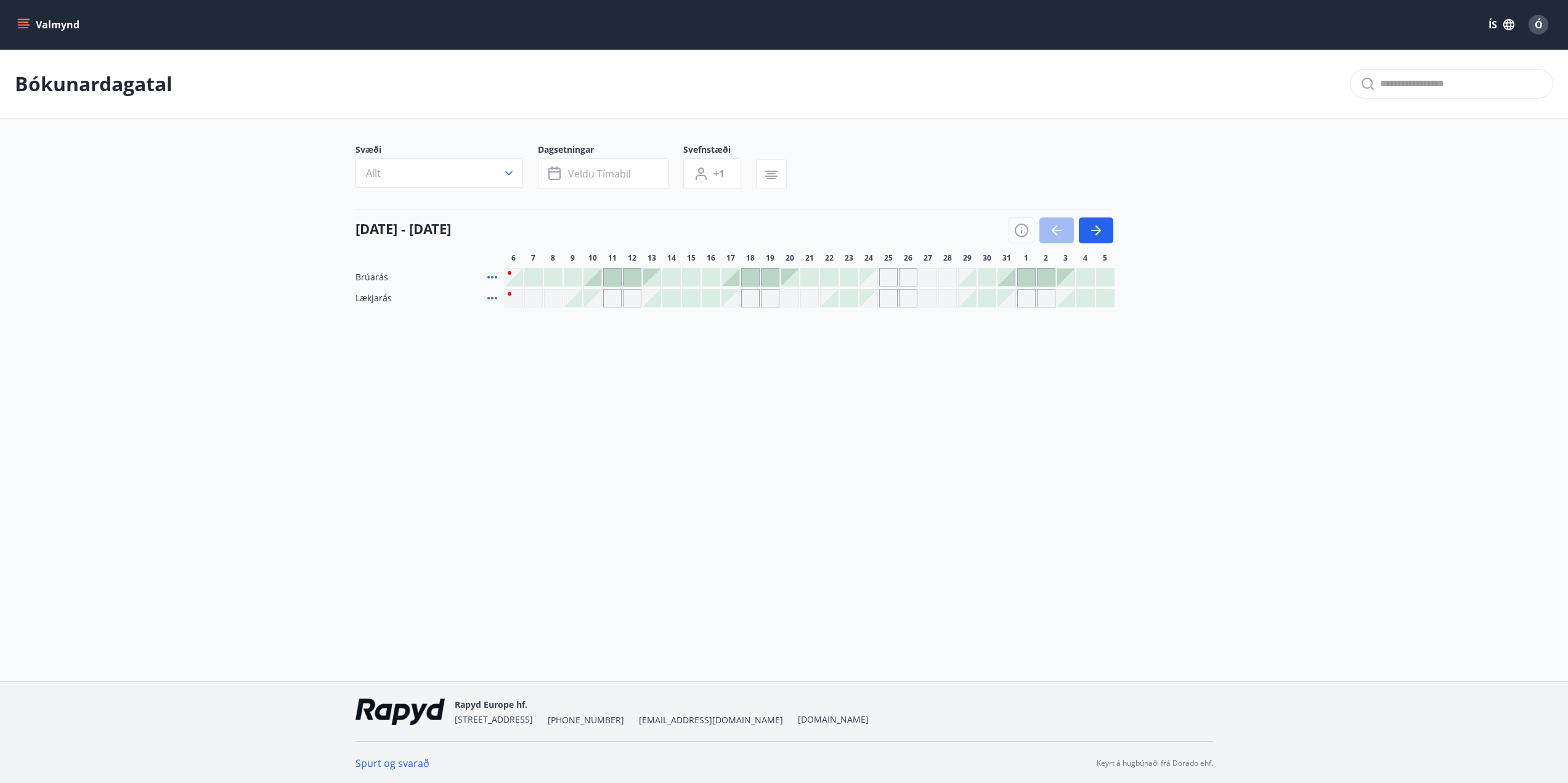
drag, startPoint x: 1218, startPoint y: 499, endPoint x: 1206, endPoint y: 501, distance: 12.2
click at [1214, 500] on div "Valmynd [PERSON_NAME] Svæði Allt Dagsetningar Veldu tímabil Svefnstæði +1 [DATE…" at bounding box center [784, 341] width 1568 height 681
click at [1098, 468] on div "Valmynd [PERSON_NAME] Svæði Allt Dagsetningar Veldu tímabil Svefnstæði +1 [DATE…" at bounding box center [784, 341] width 1568 height 681
drag, startPoint x: 1235, startPoint y: 600, endPoint x: 1206, endPoint y: 377, distance: 224.9
click at [1236, 595] on div "Valmynd [PERSON_NAME] Svæði Allt Dagsetningar Veldu tímabil Svefnstæði +1 [DATE…" at bounding box center [784, 341] width 1568 height 681
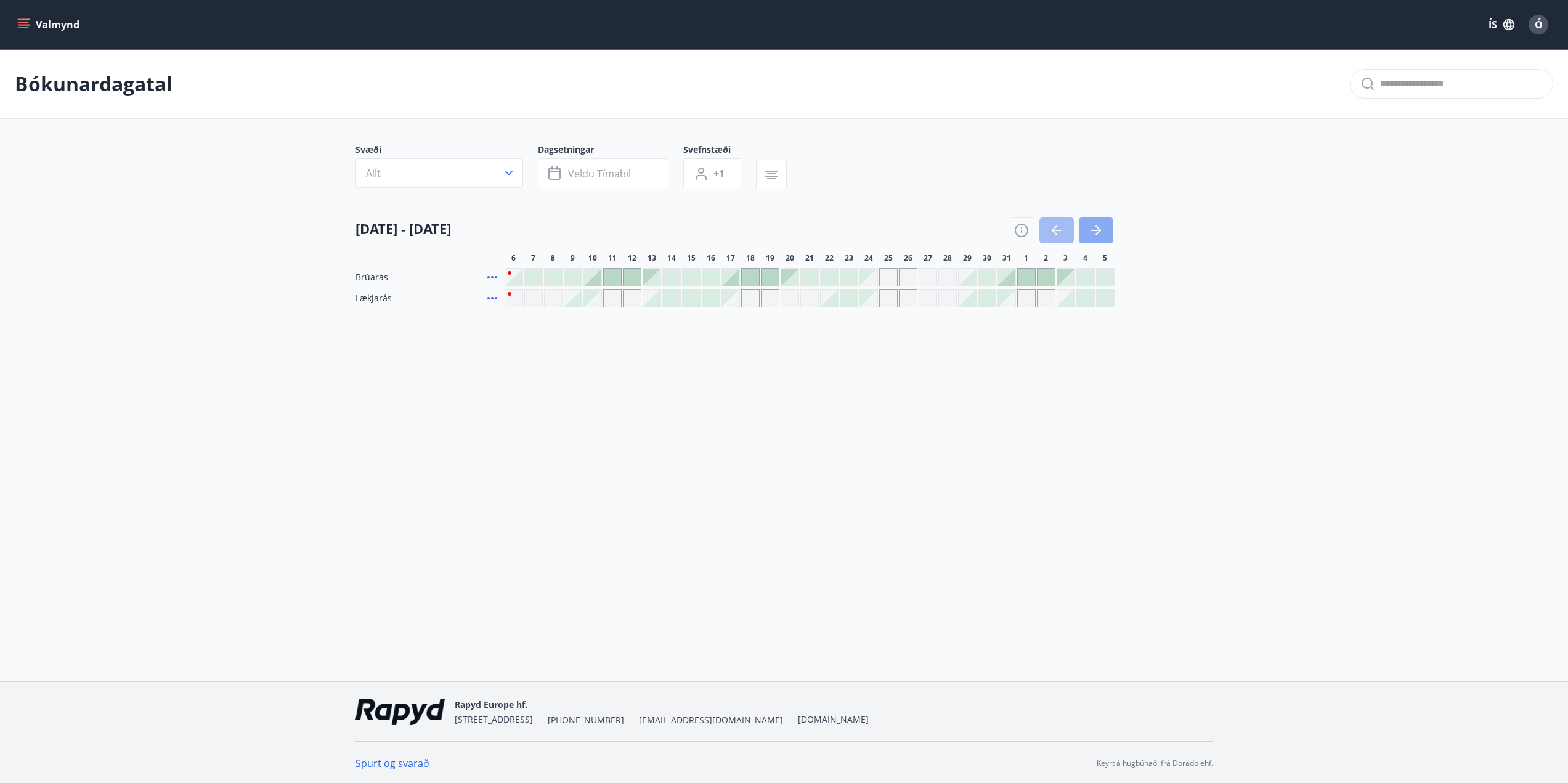
click at [1104, 228] on button "button" at bounding box center [1096, 231] width 35 height 26
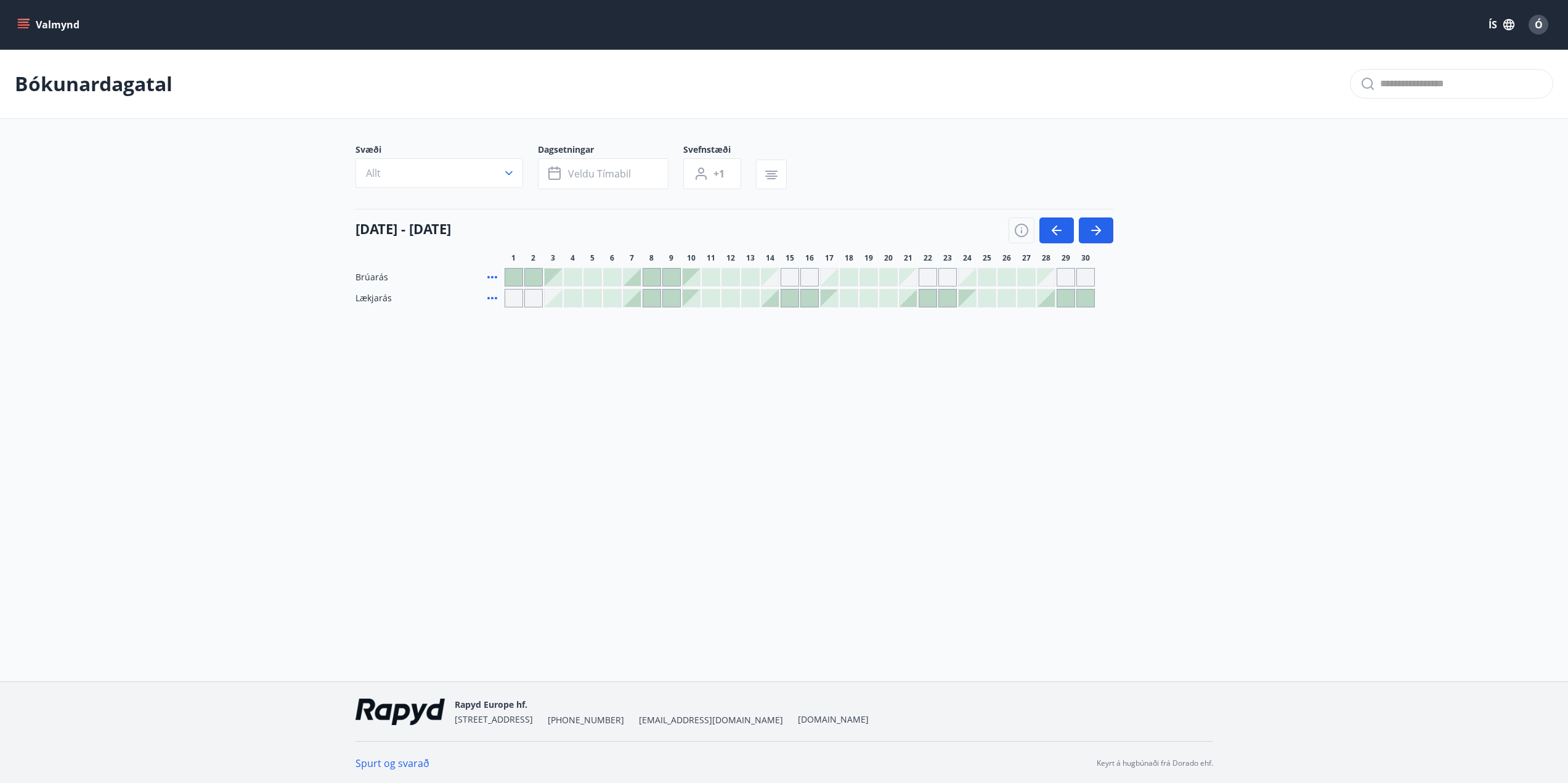
click at [1031, 446] on div "Valmynd [PERSON_NAME] Svæði Allt Dagsetningar Veldu tímabil Svefnstæði +1 [DATE…" at bounding box center [784, 341] width 1568 height 681
click at [904, 507] on div "Valmynd [PERSON_NAME] Svæði Allt Dagsetningar Veldu tímabil Svefnstæði +1 [DATE…" at bounding box center [784, 341] width 1568 height 681
click at [1053, 220] on button "button" at bounding box center [1057, 231] width 35 height 26
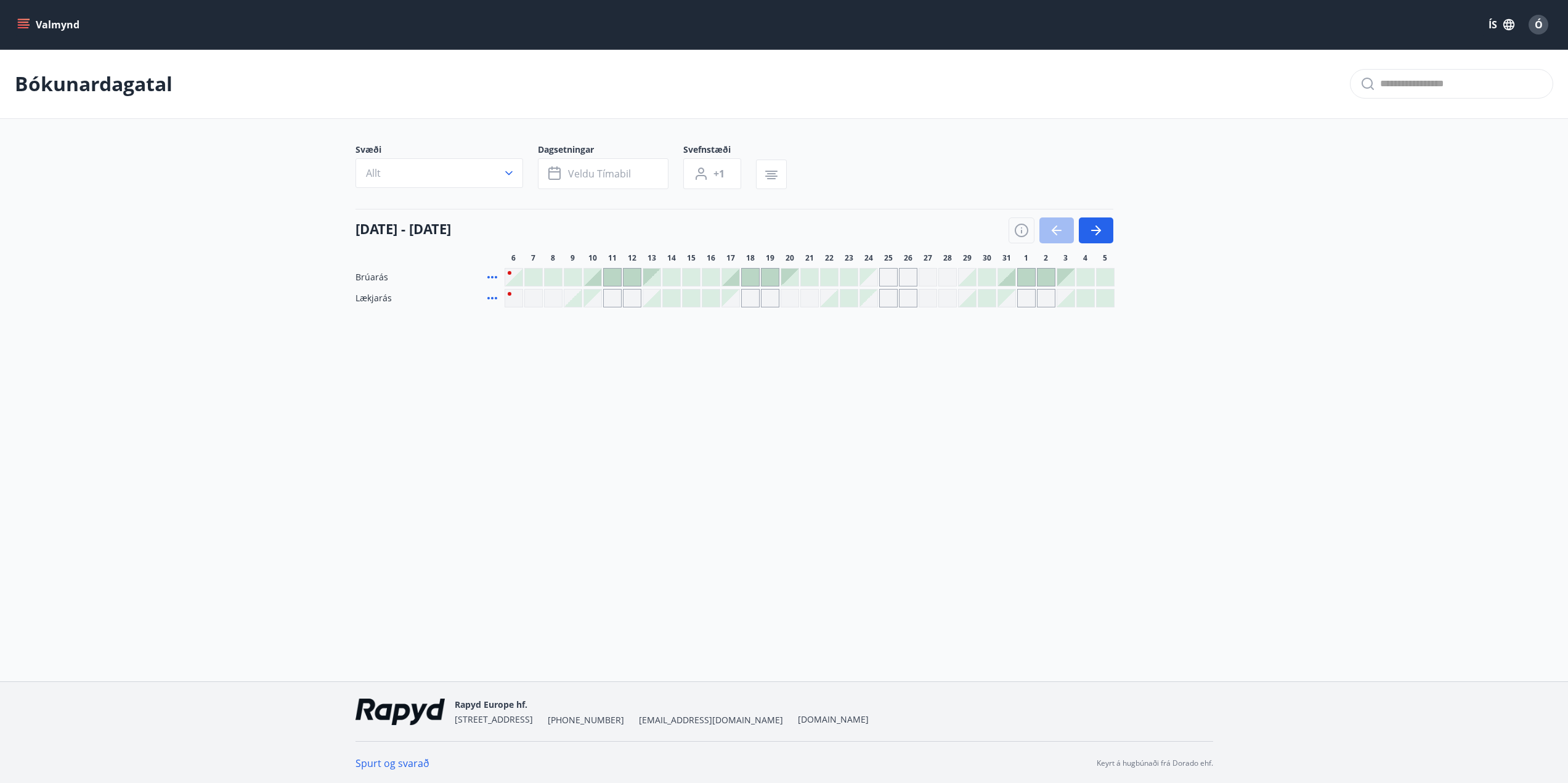
drag, startPoint x: 1061, startPoint y: 474, endPoint x: 1066, endPoint y: 466, distance: 9.4
click at [1062, 474] on div "Valmynd [PERSON_NAME] Svæði Allt Dagsetningar Veldu tímabil Svefnstæði +1 [DATE…" at bounding box center [784, 341] width 1568 height 681
click at [1100, 227] on icon "button" at bounding box center [1096, 231] width 15 height 15
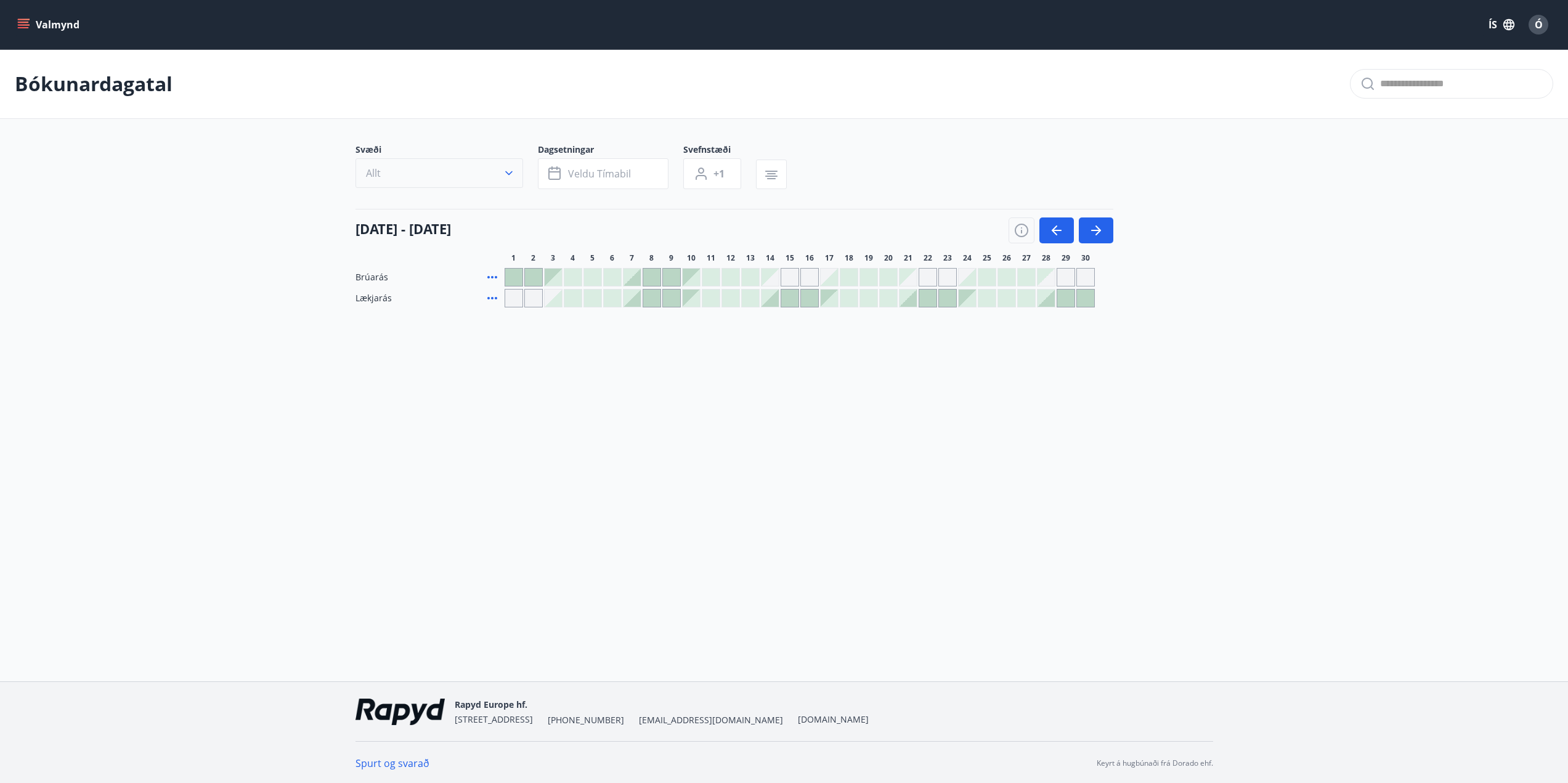
click at [496, 171] on button "Allt" at bounding box center [440, 173] width 168 height 29
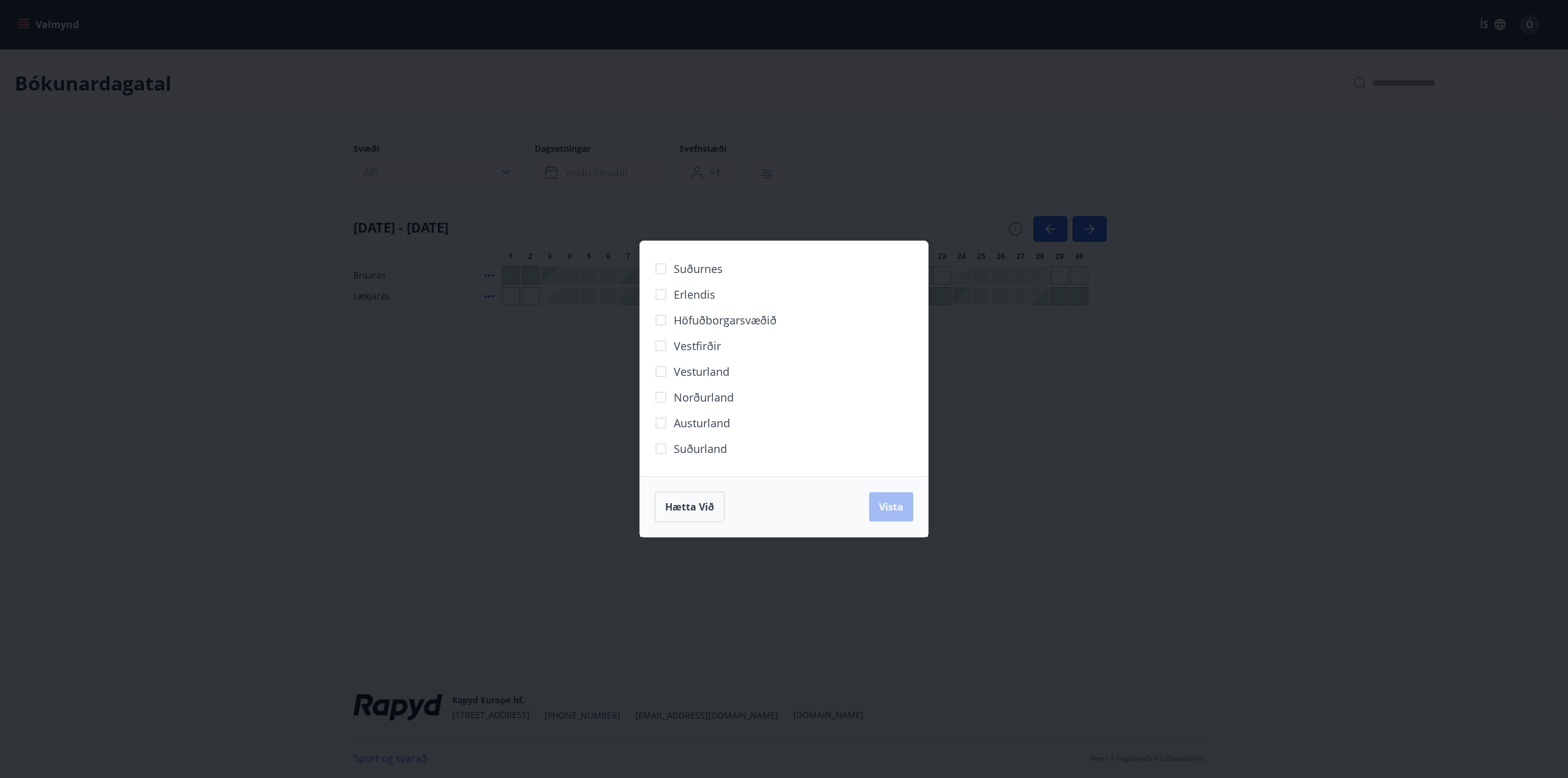
click at [1305, 543] on div "Suðurnes Erlendis Höfuðborgarsvæðið [GEOGRAPHIC_DATA] [GEOGRAPHIC_DATA] [GEOGRA…" at bounding box center [784, 389] width 1568 height 778
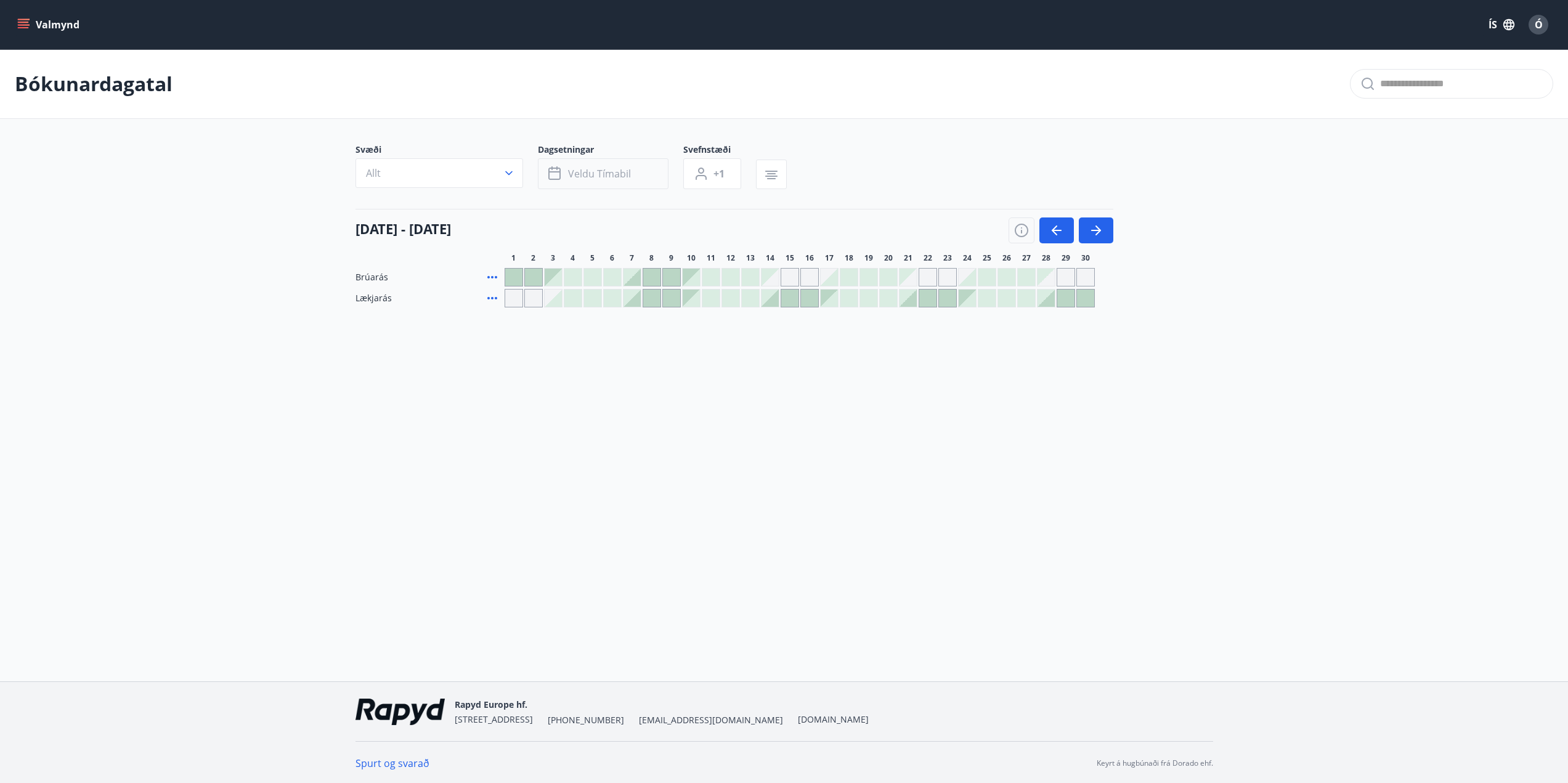
click at [612, 176] on span "Veldu tímabil" at bounding box center [599, 174] width 63 height 14
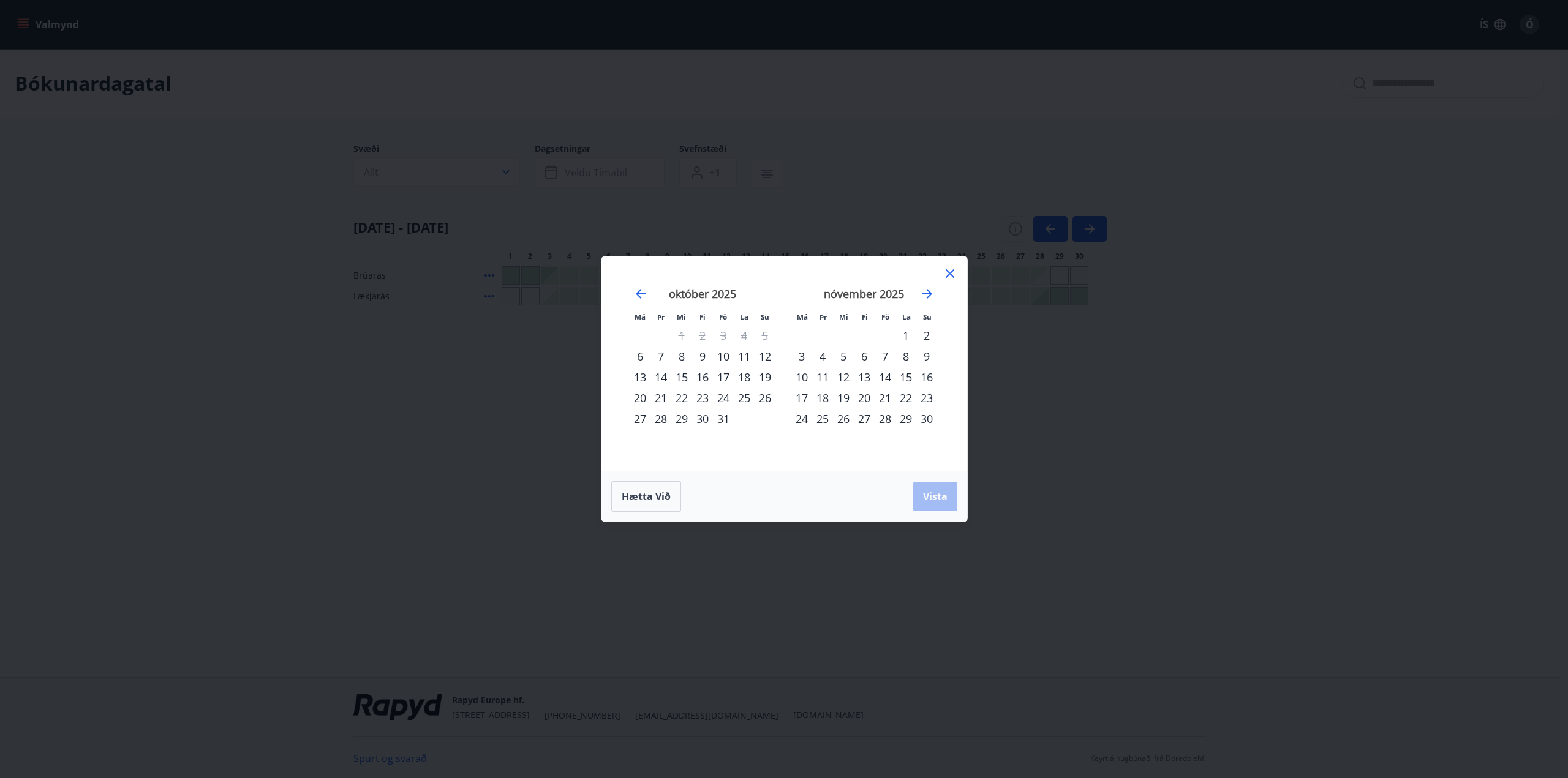
click at [1299, 519] on div "Má Þr Mi Fi Fö La Su Má Þr Mi Fi Fö La Su [DATE] 1 2 3 4 5 6 7 8 9 10 11 12 13 …" at bounding box center [784, 389] width 1568 height 778
drag, startPoint x: 1162, startPoint y: 368, endPoint x: 902, endPoint y: 265, distance: 279.7
click at [1160, 366] on div "Má Þr Mi Fi Fö La Su Má Þr Mi Fi Fö La Su [DATE] 1 2 3 4 5 6 7 8 9 10 11 12 13 …" at bounding box center [784, 389] width 1568 height 778
click at [953, 271] on icon at bounding box center [950, 273] width 9 height 9
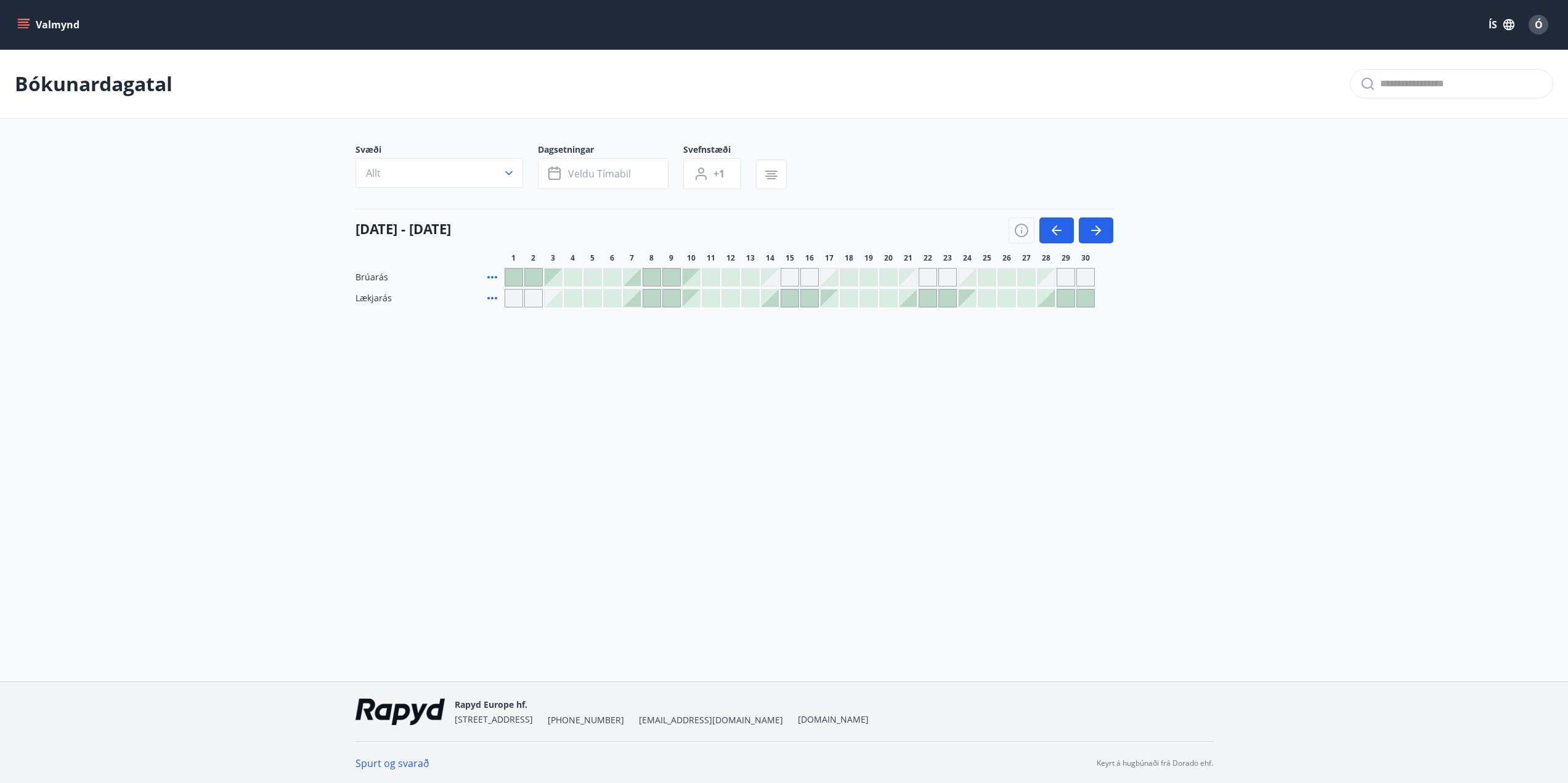
drag, startPoint x: 1212, startPoint y: 506, endPoint x: 1195, endPoint y: 488, distance: 24.8
click at [1209, 504] on div "Valmynd [PERSON_NAME] Svæði Allt Dagsetningar Veldu tímabil Svefnstæði +1 [DATE…" at bounding box center [784, 341] width 1568 height 681
click at [1207, 596] on div "Valmynd [PERSON_NAME] Svæði Allt Dagsetningar Veldu tímabil Svefnstæði +1 [DATE…" at bounding box center [784, 341] width 1568 height 681
